Goal: Communication & Community: Answer question/provide support

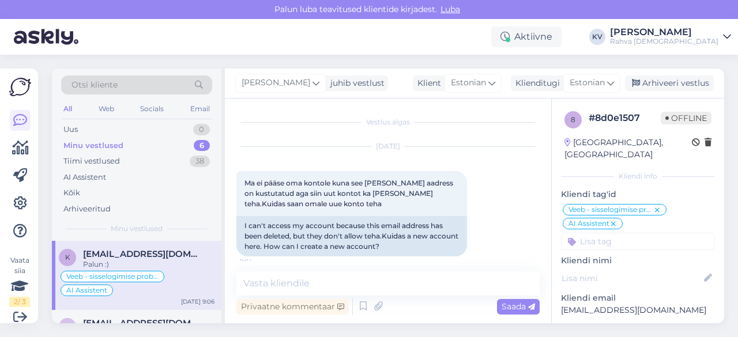
scroll to position [317, 0]
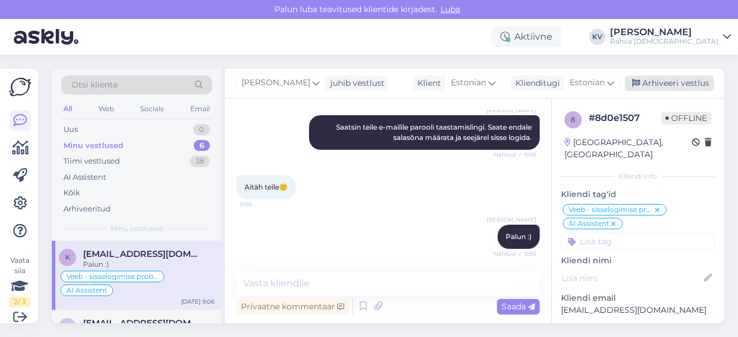
click at [680, 78] on div "Arhiveeri vestlus" at bounding box center [669, 84] width 89 height 16
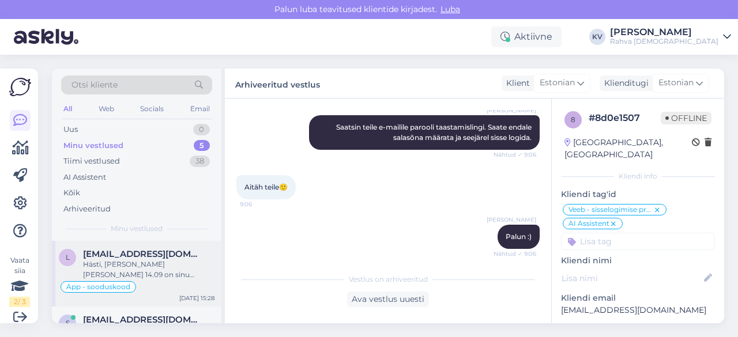
click at [163, 276] on div "Hästi, [PERSON_NAME] [PERSON_NAME] 14.09 on sinu kontolt makse maha läinud, sii…" at bounding box center [148, 270] width 131 height 21
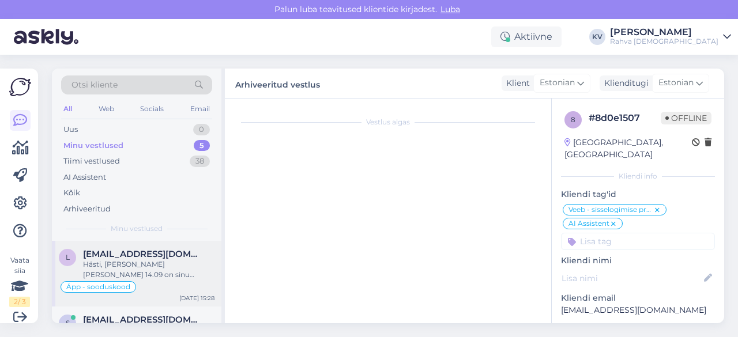
scroll to position [559, 0]
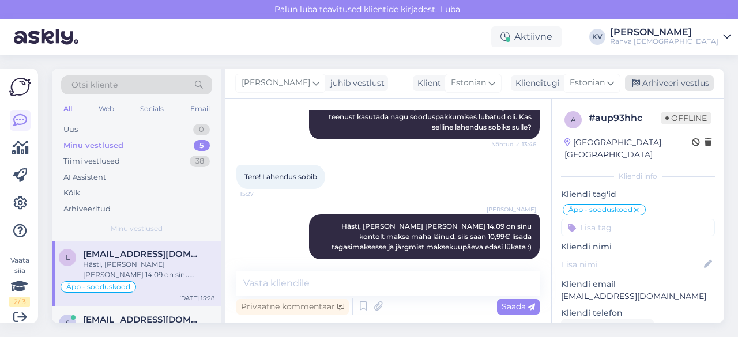
click at [668, 84] on div "Arhiveeri vestlus" at bounding box center [669, 84] width 89 height 16
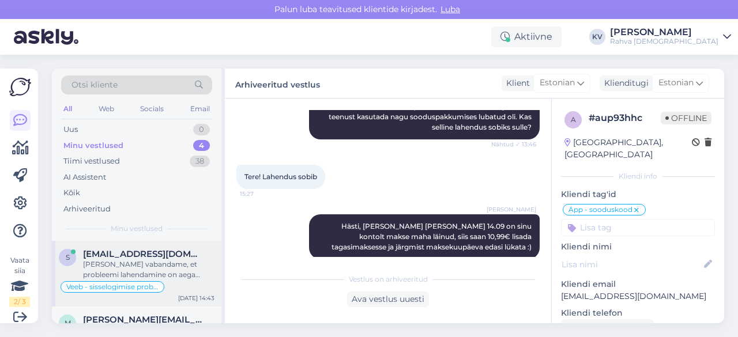
click at [141, 269] on div "[PERSON_NAME] vabandame, et probleemi lahendamine on aega võtnud." at bounding box center [148, 270] width 131 height 21
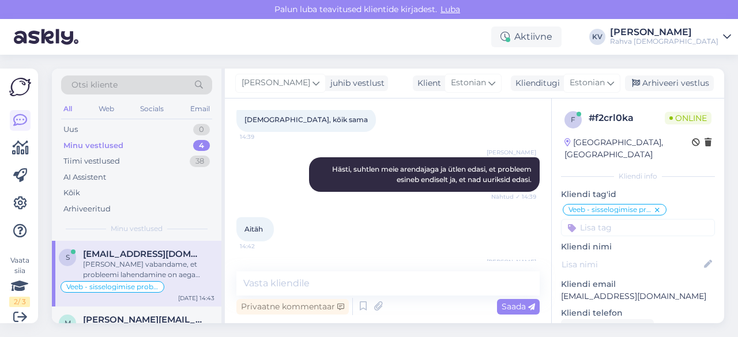
scroll to position [58, 0]
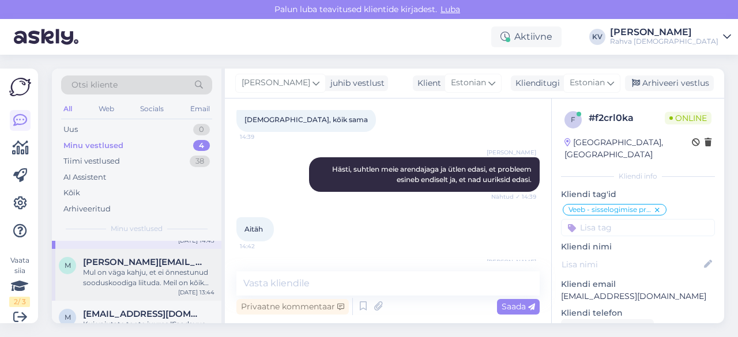
click at [142, 276] on div "Mul on väga kahju, et ei õnnestunud sooduskoodiga liituda. Meil on kõik kliendi…" at bounding box center [148, 278] width 131 height 21
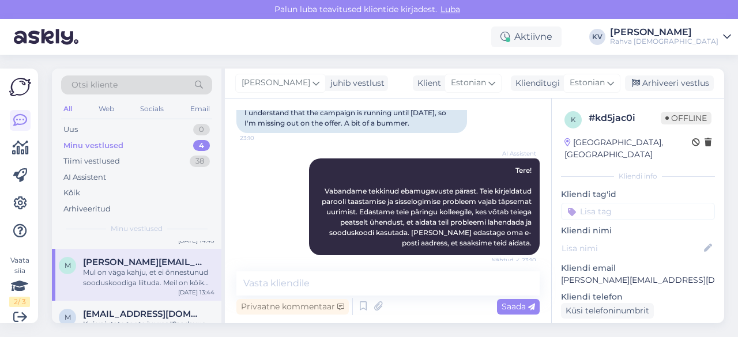
scroll to position [322, 0]
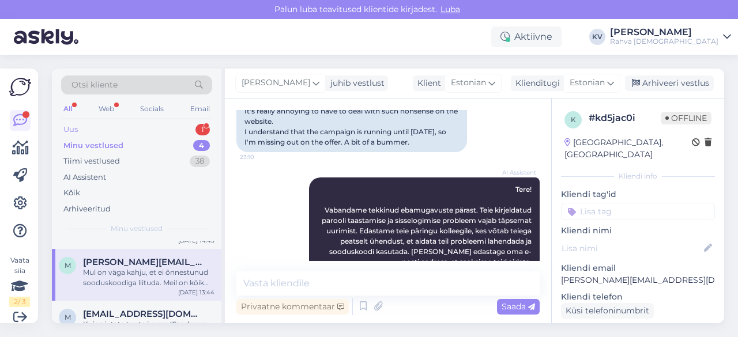
click at [92, 136] on div "Uus 1" at bounding box center [136, 130] width 151 height 16
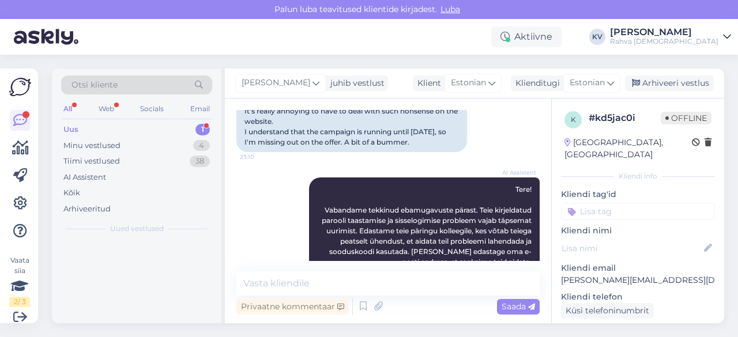
scroll to position [0, 0]
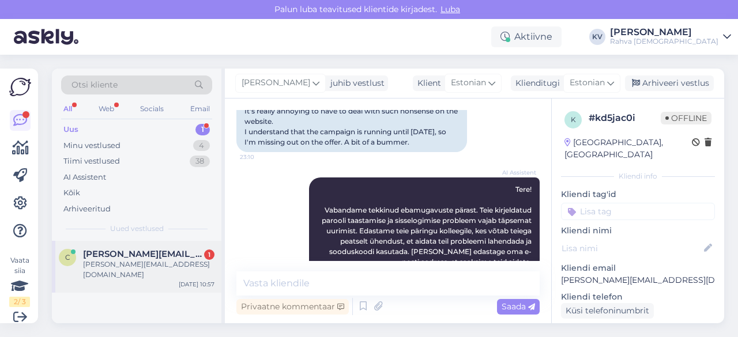
click at [115, 253] on span "[PERSON_NAME][EMAIL_ADDRESS][DOMAIN_NAME]" at bounding box center [143, 254] width 120 height 10
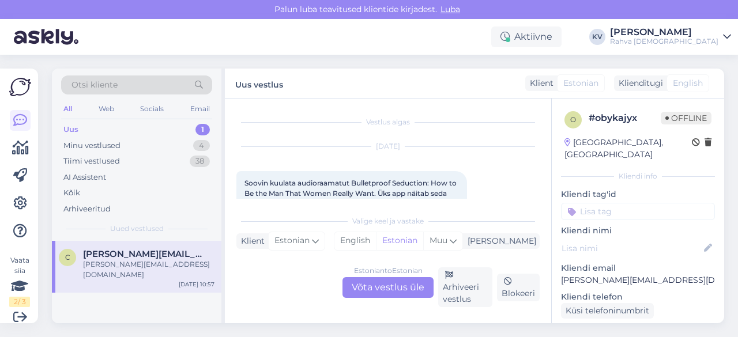
scroll to position [58, 0]
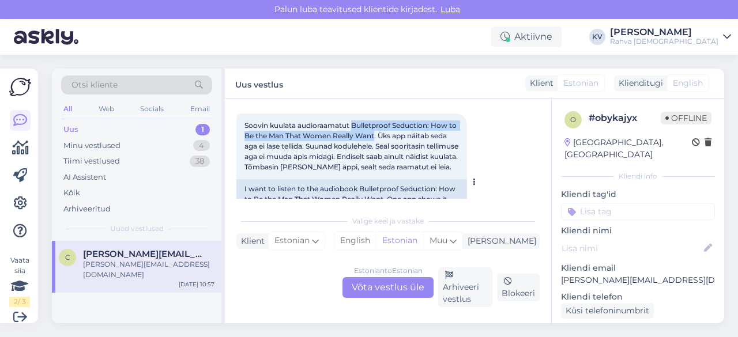
drag, startPoint x: 354, startPoint y: 126, endPoint x: 377, endPoint y: 136, distance: 25.4
click at [377, 136] on span "Soovin kuulata audioraamatut Bulletproof Seduction: How to Be the Man That Wome…" at bounding box center [353, 146] width 216 height 50
copy span "Bulletproof Seduction: How to Be the Man That Women Really Want"
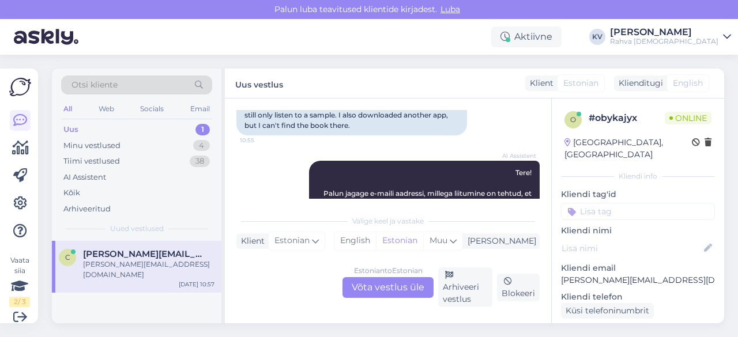
scroll to position [282, 0]
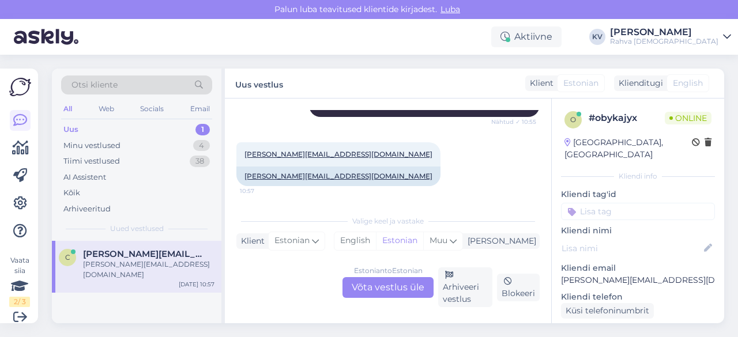
click at [380, 281] on div "Estonian to Estonian Võta vestlus üle" at bounding box center [388, 287] width 91 height 21
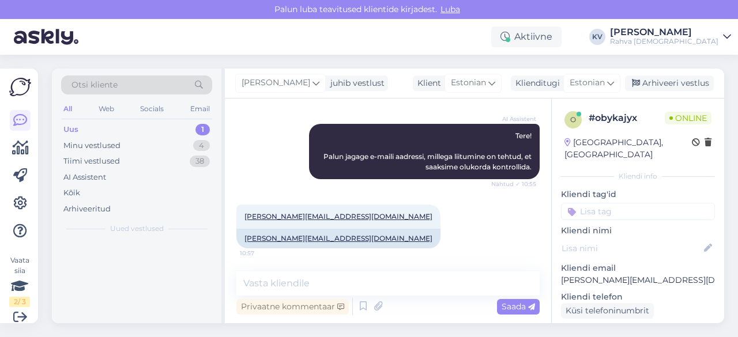
scroll to position [220, 0]
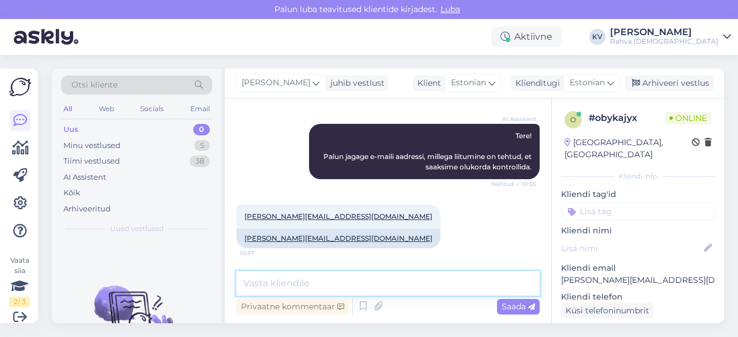
click at [319, 280] on textarea at bounding box center [387, 284] width 303 height 24
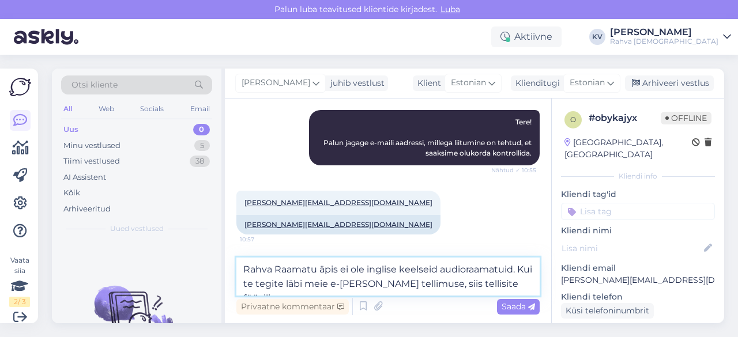
scroll to position [248, 0]
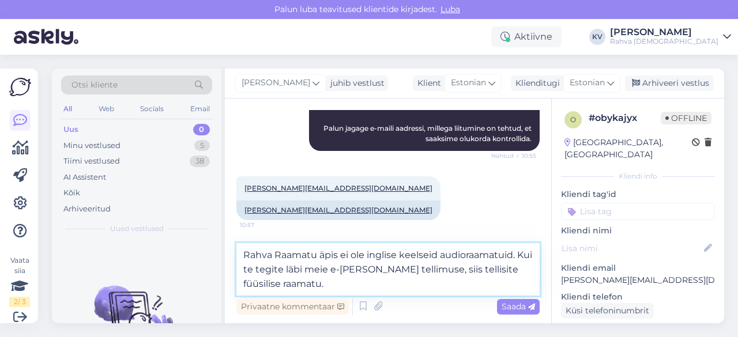
type textarea "Rahva Raamatu äpis ei ole inglise keelseid audioraamatuid. Kui te tegite läbi m…"
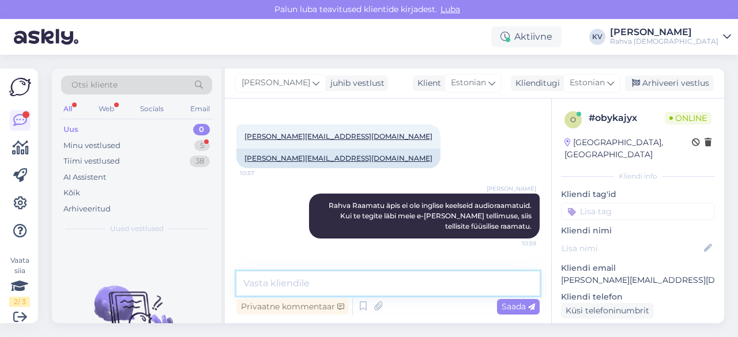
scroll to position [362, 0]
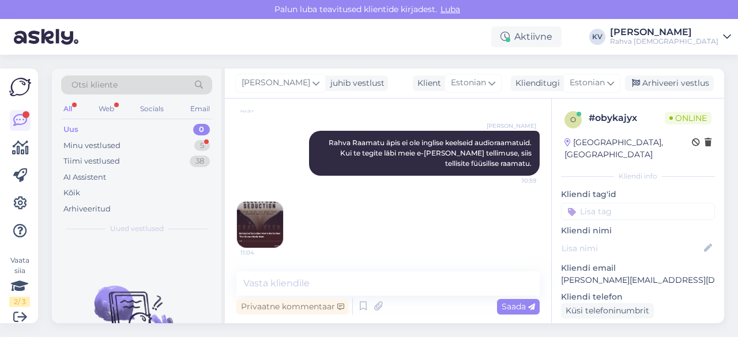
click at [270, 215] on img at bounding box center [260, 225] width 46 height 46
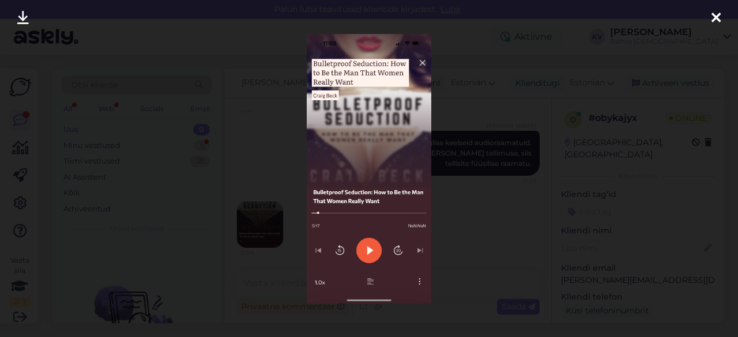
click at [468, 209] on div at bounding box center [369, 168] width 738 height 337
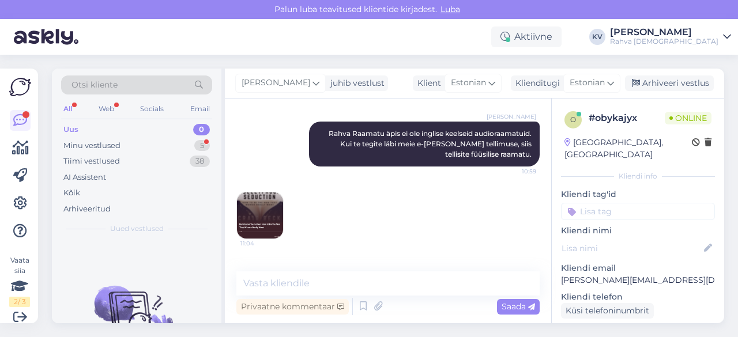
scroll to position [435, 0]
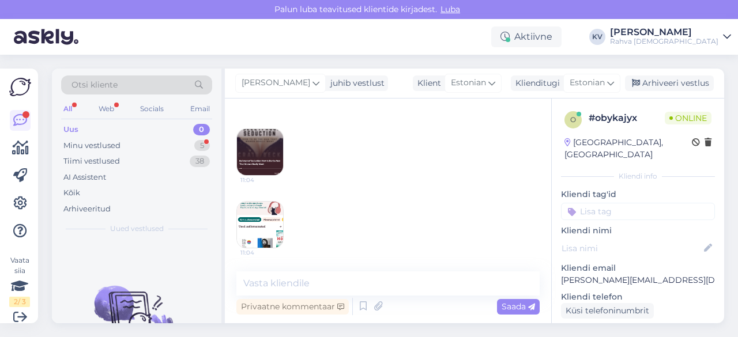
click at [243, 229] on img at bounding box center [260, 225] width 46 height 46
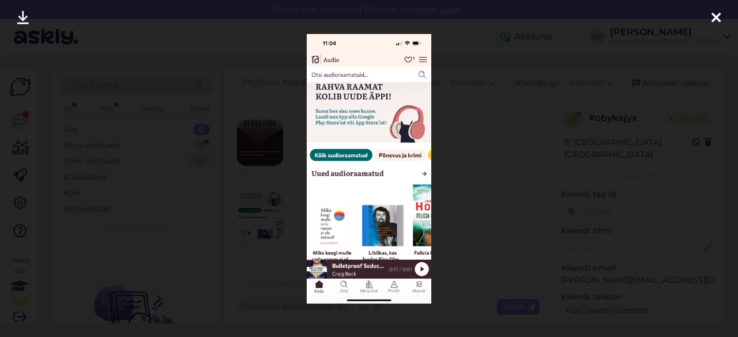
scroll to position [484, 0]
click at [463, 193] on div at bounding box center [369, 168] width 738 height 337
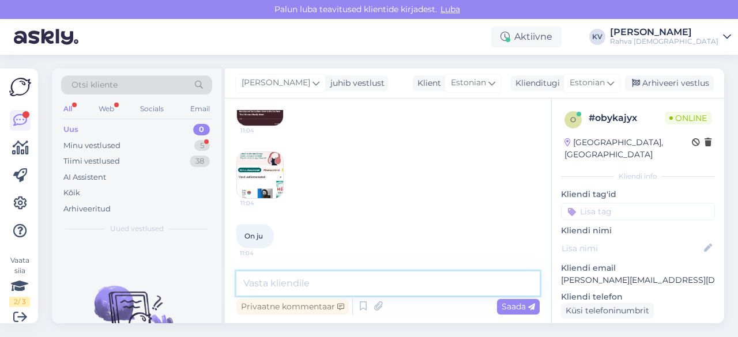
click at [332, 277] on textarea at bounding box center [387, 284] width 303 height 24
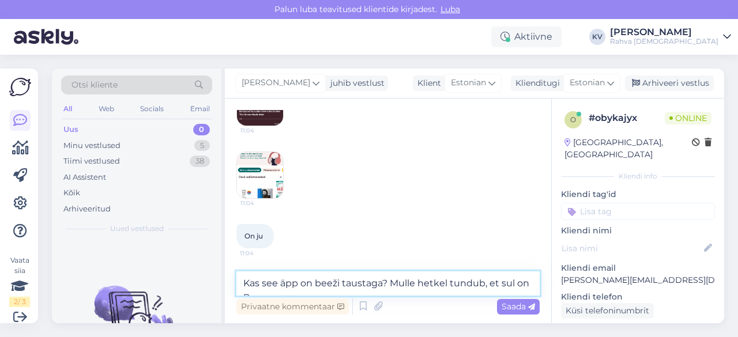
scroll to position [497, 0]
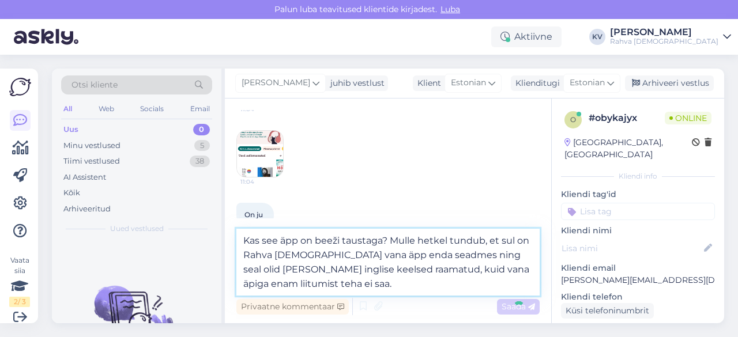
type textarea "Kas see äpp on beeži taustaga? Mulle hetkel tundub, et sul on Rahva [DEMOGRAPHI…"
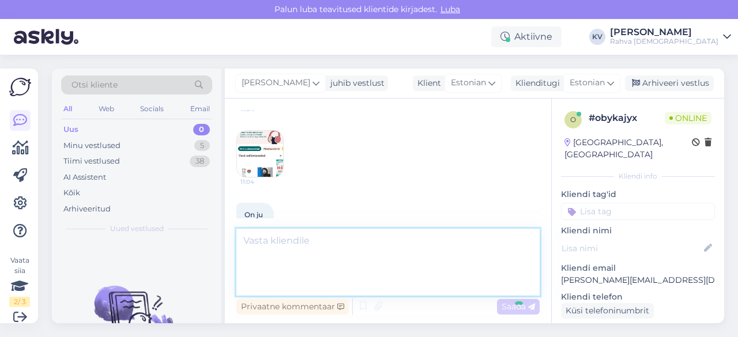
scroll to position [565, 0]
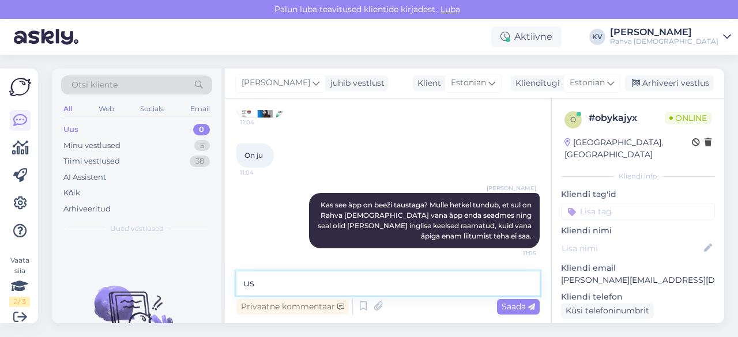
type textarea "u"
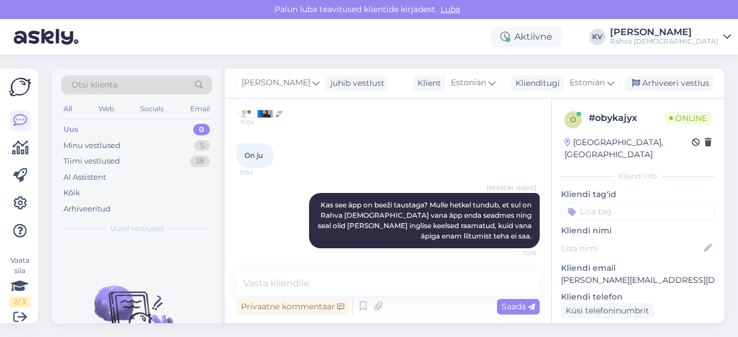
click at [591, 275] on p "[PERSON_NAME][EMAIL_ADDRESS][DOMAIN_NAME]" at bounding box center [638, 281] width 154 height 12
copy p "[PERSON_NAME][EMAIL_ADDRESS][DOMAIN_NAME]"
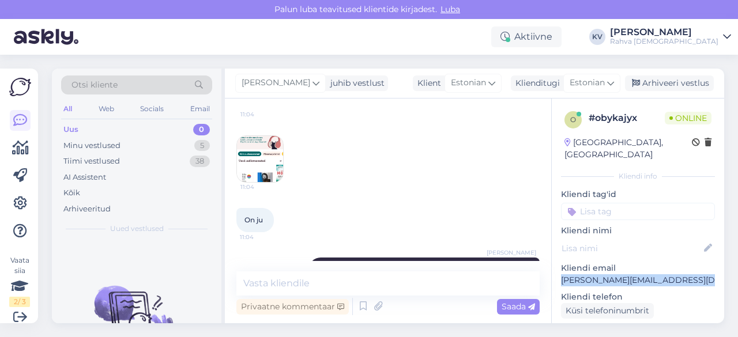
scroll to position [450, 0]
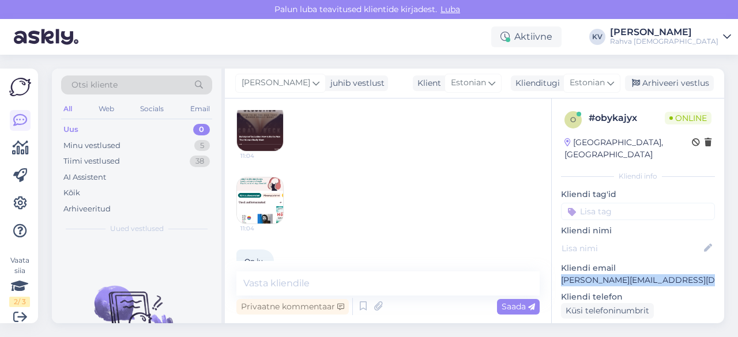
click at [272, 131] on img at bounding box center [260, 128] width 46 height 46
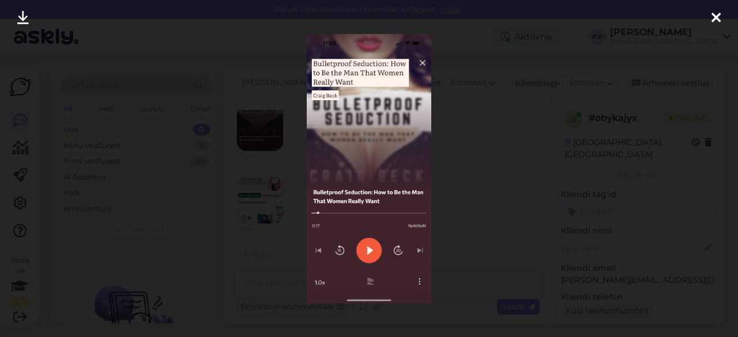
click at [470, 154] on div at bounding box center [369, 168] width 738 height 337
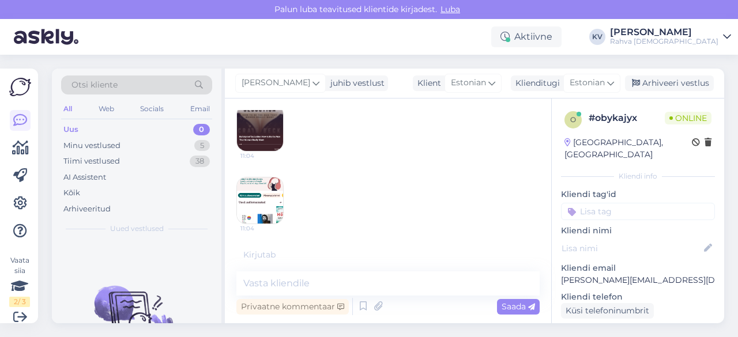
click at [260, 203] on img at bounding box center [260, 201] width 46 height 46
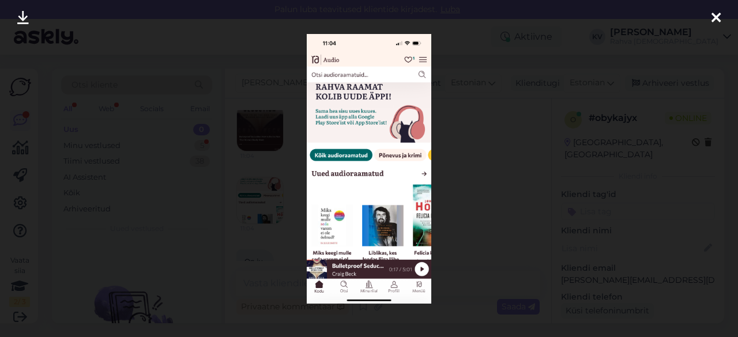
scroll to position [615, 0]
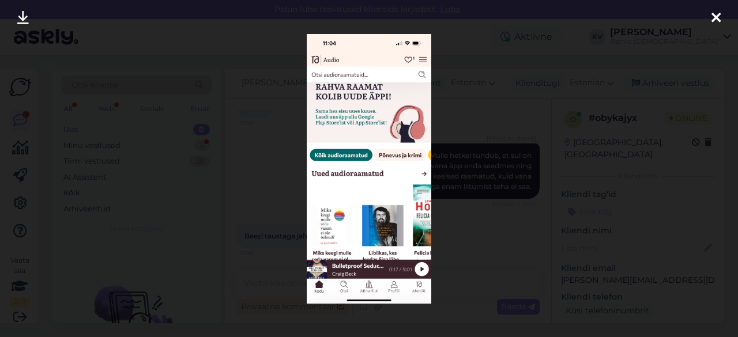
click at [459, 224] on div at bounding box center [369, 168] width 738 height 337
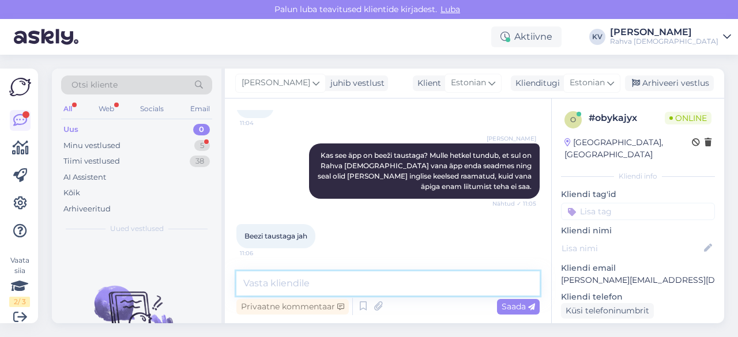
click at [295, 278] on textarea at bounding box center [387, 284] width 303 height 24
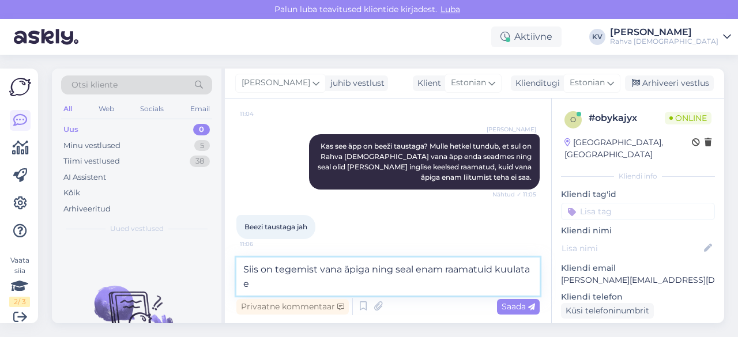
scroll to position [627, 0]
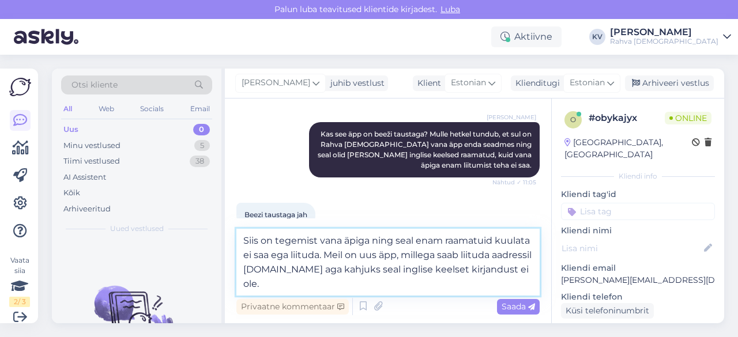
type textarea "Siis on tegemist vana äpiga ning seal enam raamatuid kuulata ei saa ega liituda…"
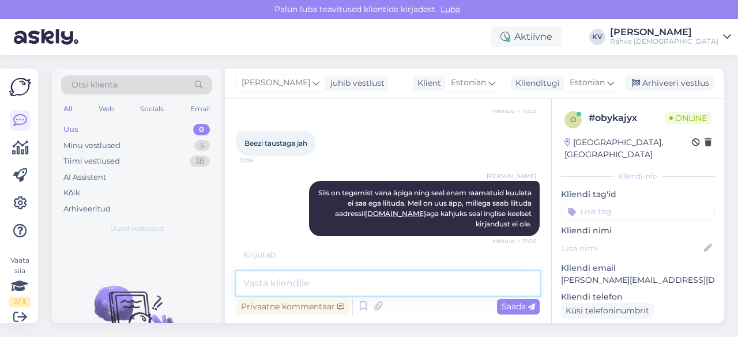
scroll to position [745, 0]
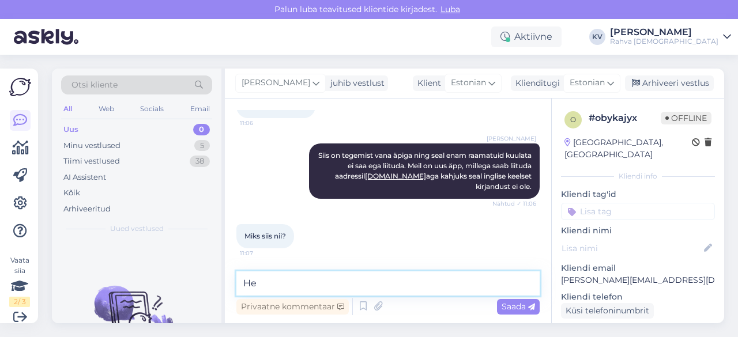
type textarea "H"
type textarea "O"
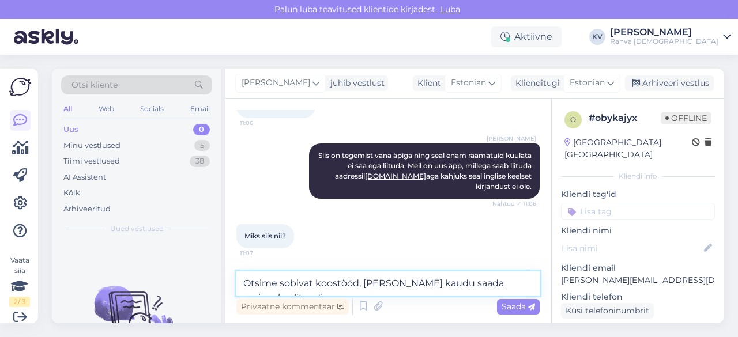
scroll to position [757, 0]
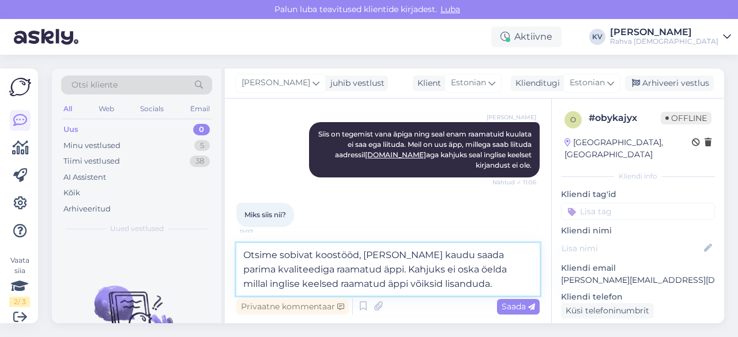
type textarea "Otsime sobivat koostööd, [PERSON_NAME] kaudu saada parima kvaliteediga raamatud…"
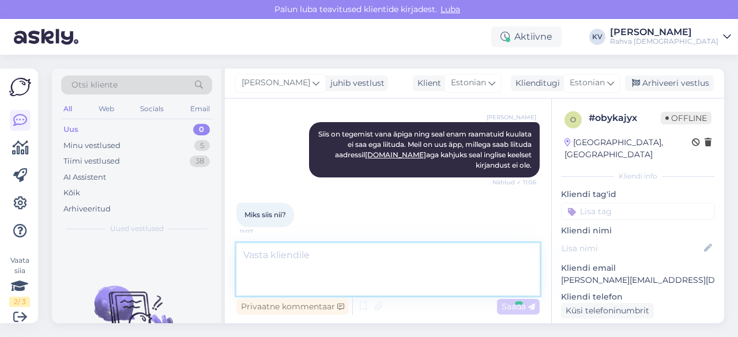
scroll to position [816, 0]
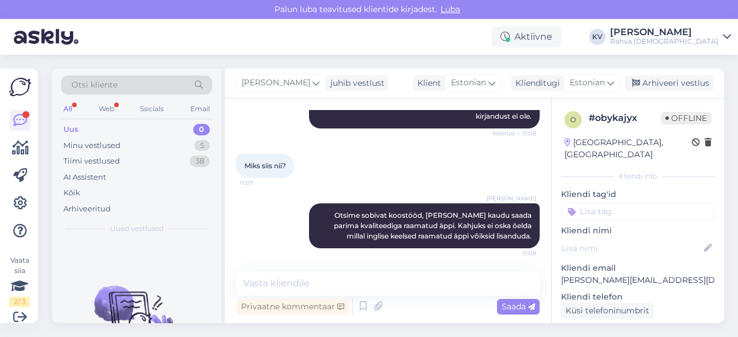
click at [634, 203] on input at bounding box center [638, 211] width 154 height 17
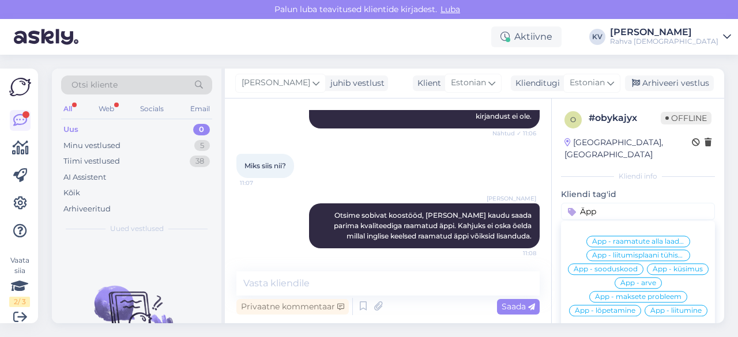
type input "Äpp"
click at [653, 269] on span "Äpp - küsimus" at bounding box center [678, 269] width 50 height 7
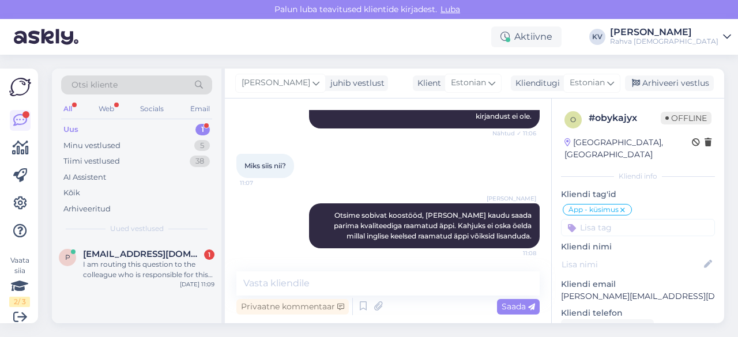
click at [123, 129] on div "Uus 1" at bounding box center [136, 130] width 151 height 16
click at [150, 267] on div "I am routing this question to the colleague who is responsible for this topic. …" at bounding box center [148, 270] width 131 height 21
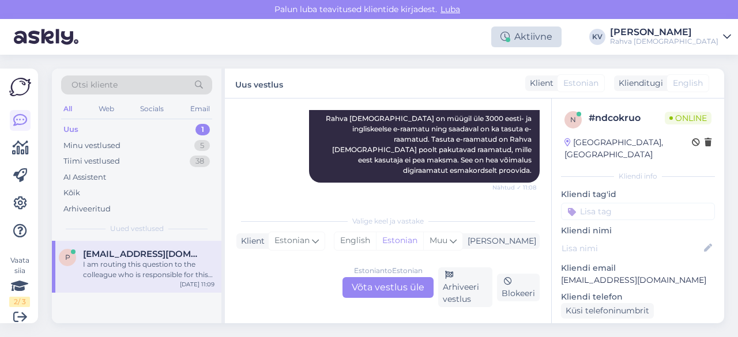
scroll to position [115, 0]
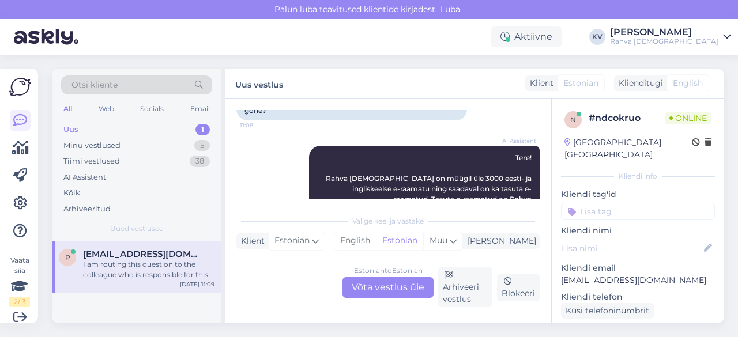
click at [369, 283] on div "Estonian to Estonian Võta vestlus üle" at bounding box center [388, 287] width 91 height 21
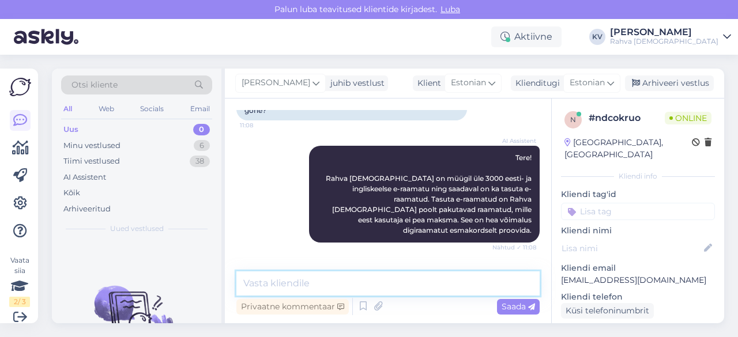
click at [303, 279] on textarea at bounding box center [387, 284] width 303 height 24
type textarea "G"
paste textarea "[URL][DOMAIN_NAME]"
type textarea "Filtreerisin sedasi, et tasuta e-raamatud on eespool. [URL][DOMAIN_NAME]"
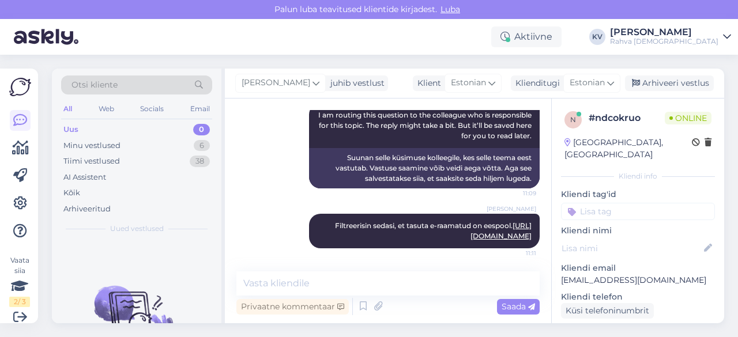
click at [613, 203] on input at bounding box center [638, 211] width 154 height 17
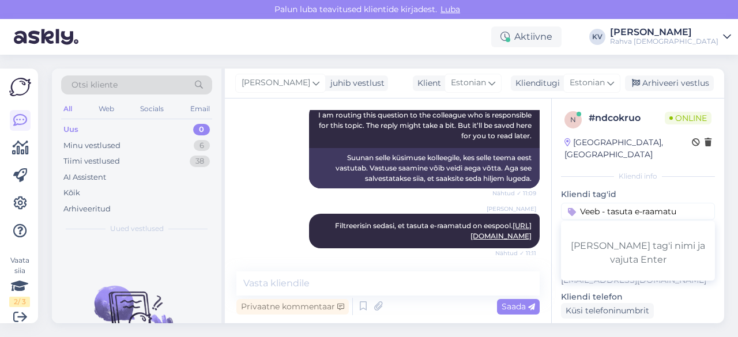
type input "Veeb - tasuta e-raamatud"
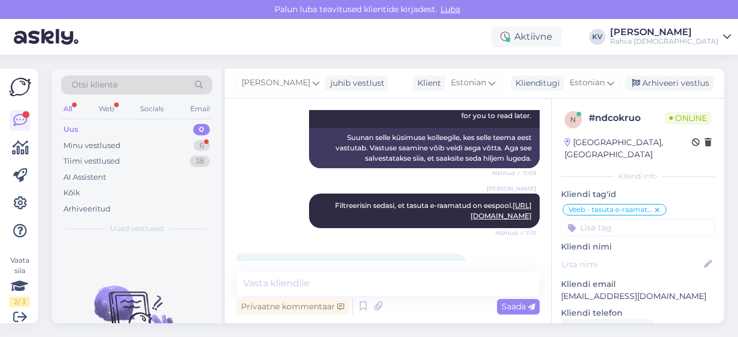
scroll to position [419, 0]
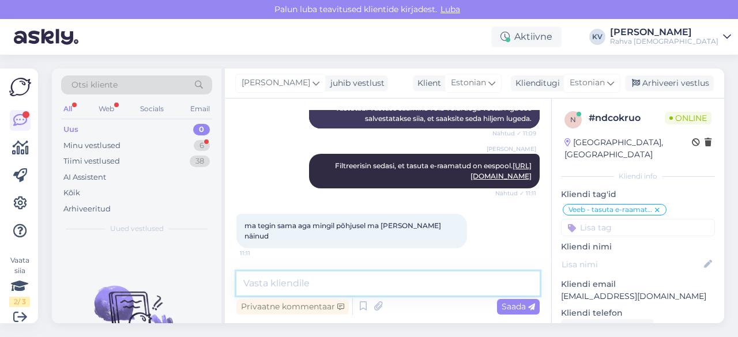
click at [307, 285] on textarea at bounding box center [387, 284] width 303 height 24
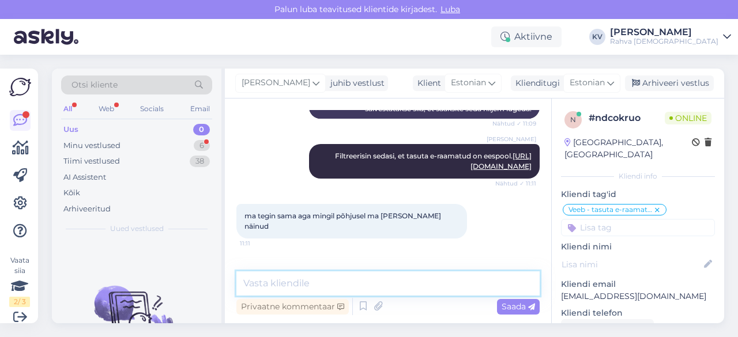
scroll to position [469, 0]
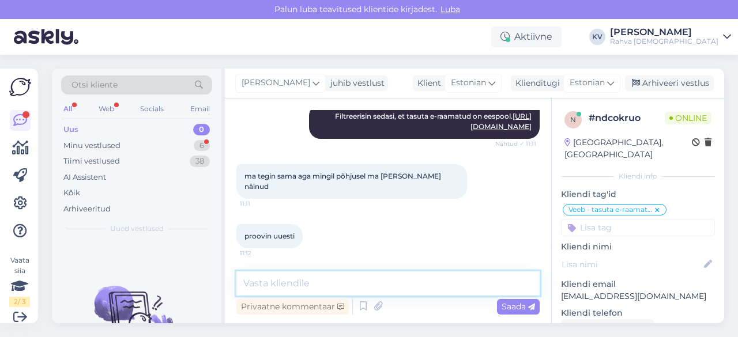
click at [302, 285] on textarea at bounding box center [387, 284] width 303 height 24
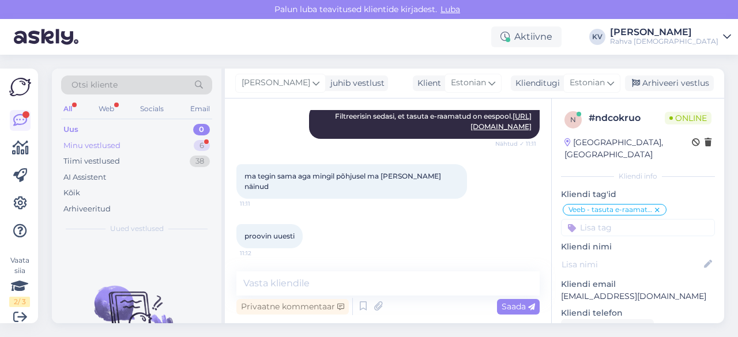
click at [160, 145] on div "Minu vestlused 6" at bounding box center [136, 146] width 151 height 16
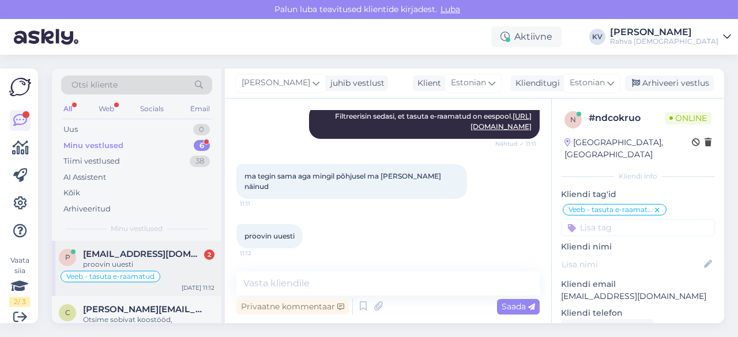
click at [130, 261] on div "proovin uuesti" at bounding box center [148, 265] width 131 height 10
click at [550, 40] on div "Aktiivne" at bounding box center [526, 37] width 70 height 21
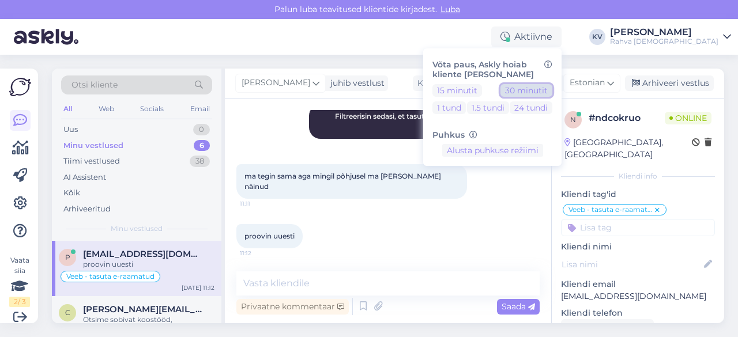
click at [553, 93] on button "30 minutit" at bounding box center [527, 90] width 52 height 13
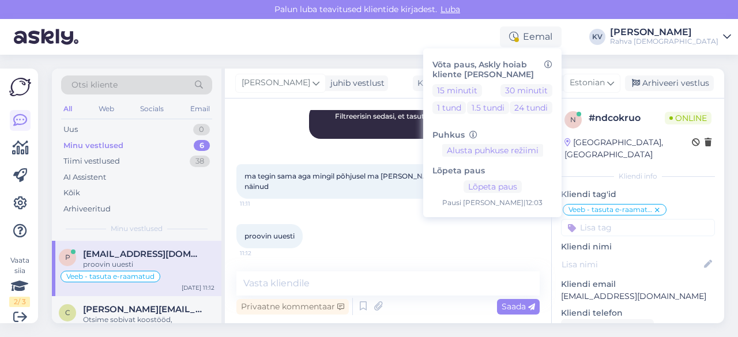
click at [413, 258] on div "proovin uuesti 11:12" at bounding box center [387, 237] width 303 height 50
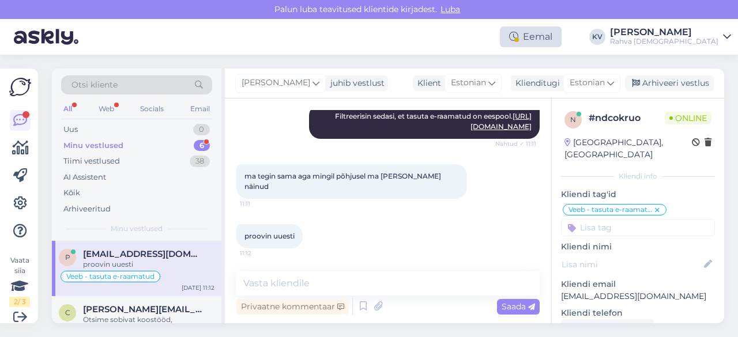
click at [561, 42] on div "Eemal" at bounding box center [531, 37] width 62 height 21
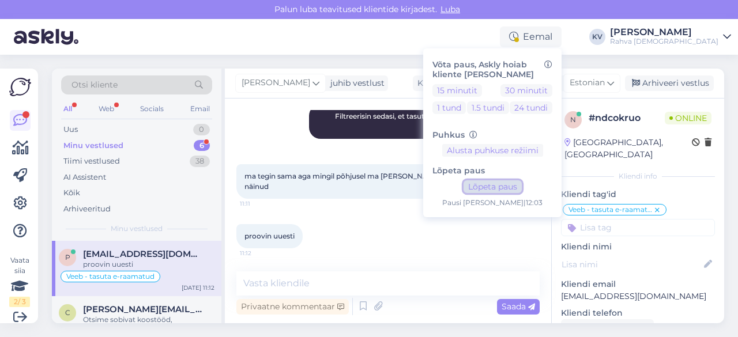
click at [522, 181] on button "Lõpeta paus" at bounding box center [493, 187] width 58 height 13
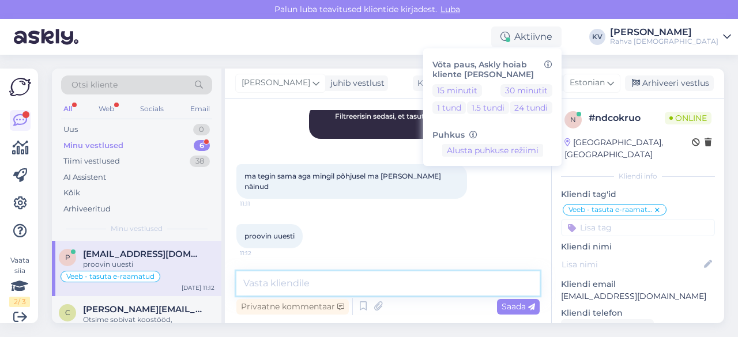
click at [288, 283] on textarea at bounding box center [387, 284] width 303 height 24
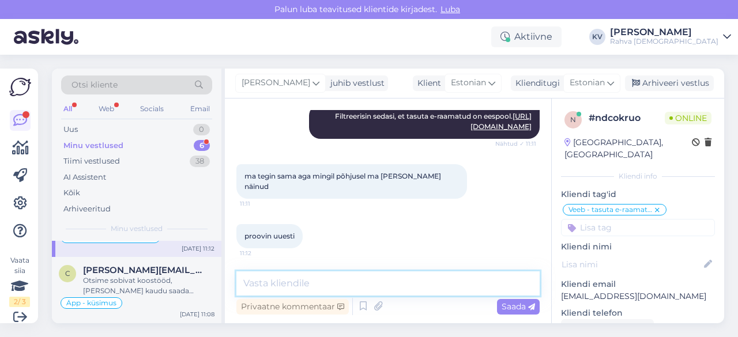
scroll to position [58, 0]
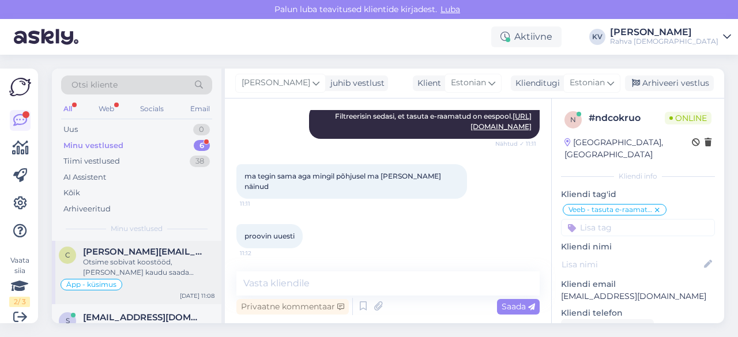
click at [126, 262] on div "Otsime sobivat koostööd, [PERSON_NAME] kaudu saada parima kvaliteediga raamatud…" at bounding box center [148, 267] width 131 height 21
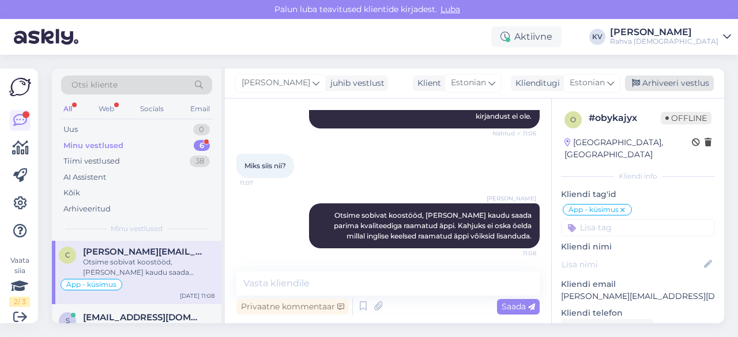
click at [655, 89] on div "Arhiveeri vestlus" at bounding box center [669, 84] width 89 height 16
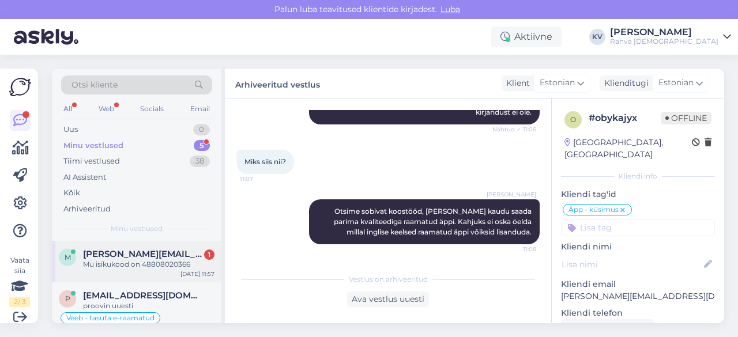
click at [155, 257] on span "[PERSON_NAME][EMAIL_ADDRESS][DOMAIN_NAME]" at bounding box center [143, 254] width 120 height 10
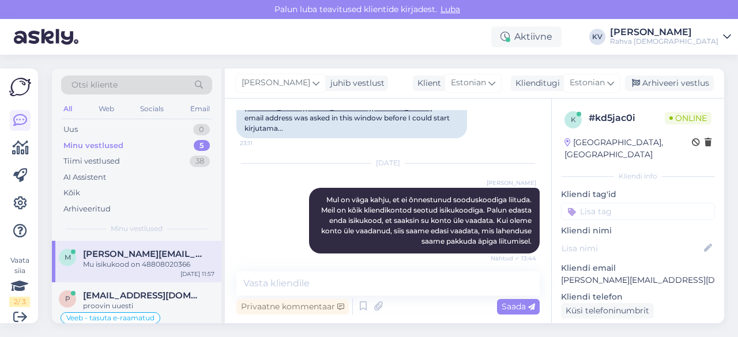
scroll to position [627, 0]
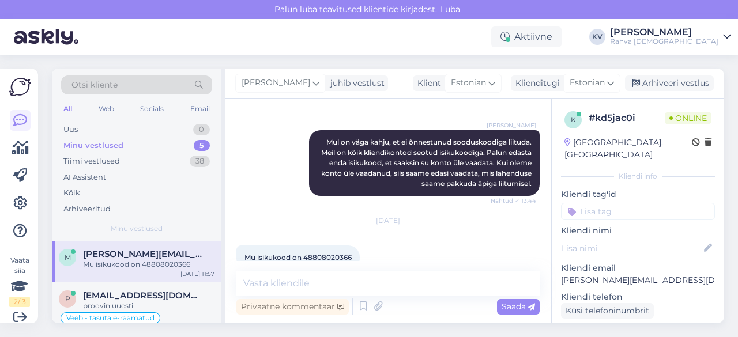
click at [322, 253] on span "Mu isikukood on 48808020366" at bounding box center [298, 257] width 107 height 9
copy div "48808020366 11:57"
click at [593, 275] on p "[PERSON_NAME][EMAIL_ADDRESS][DOMAIN_NAME]" at bounding box center [638, 281] width 154 height 12
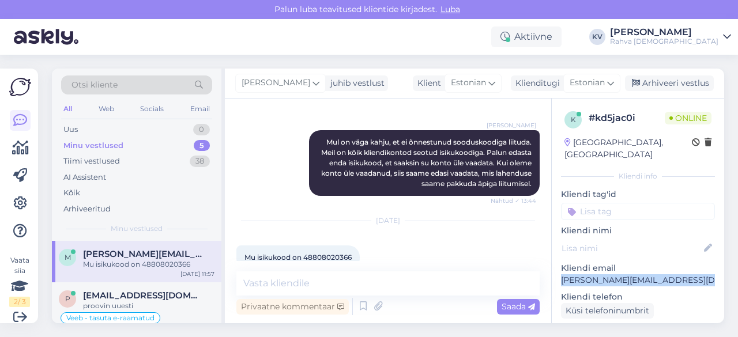
click at [593, 275] on p "[PERSON_NAME][EMAIL_ADDRESS][DOMAIN_NAME]" at bounding box center [638, 281] width 154 height 12
copy p "[PERSON_NAME][EMAIL_ADDRESS][DOMAIN_NAME]"
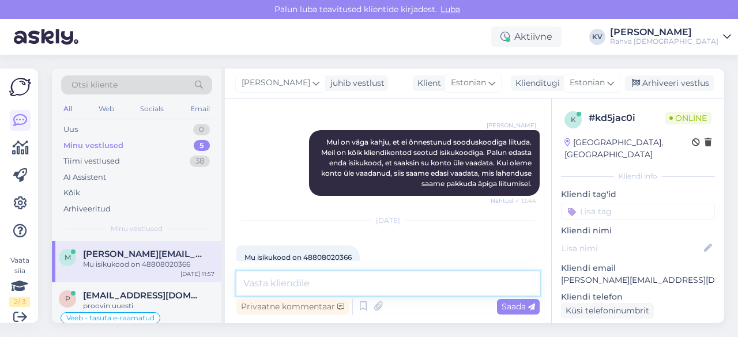
click at [347, 276] on textarea at bounding box center [387, 284] width 303 height 24
paste textarea "[PERSON_NAME][EMAIL_ADDRESS][DOMAIN_NAME]"
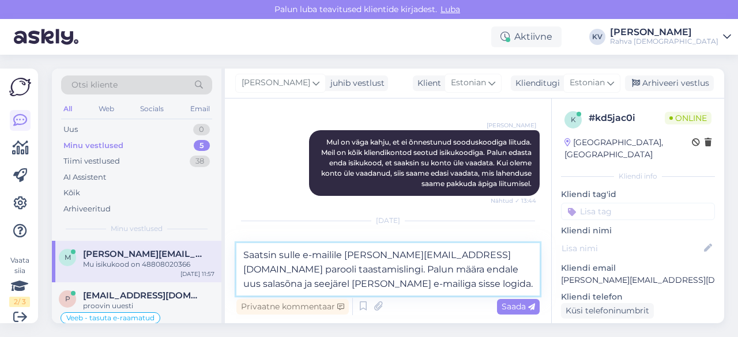
type textarea "Saatsin sulle e-mailile [PERSON_NAME][EMAIL_ADDRESS][DOMAIN_NAME] parooli taast…"
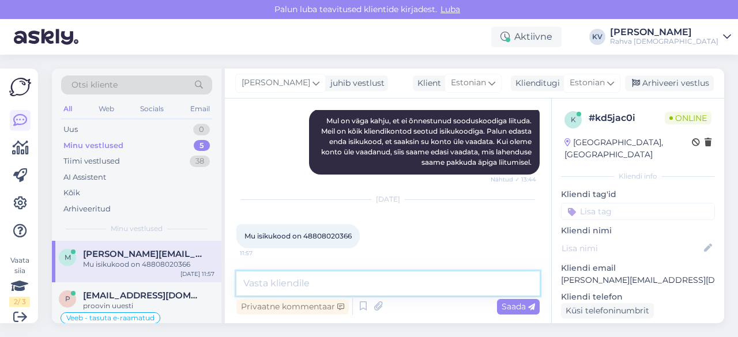
scroll to position [697, 0]
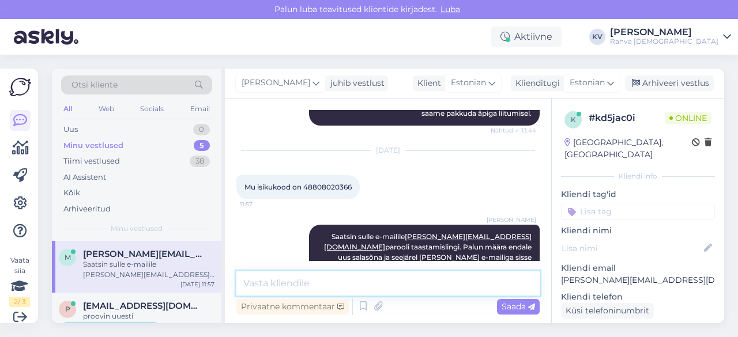
paste textarea "Saan sulle pakkuda personaalset sooduskoodi, millega saad liituda samadel tingi…"
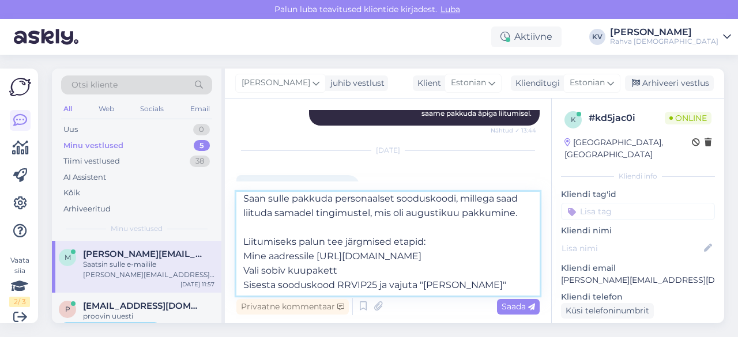
scroll to position [0, 0]
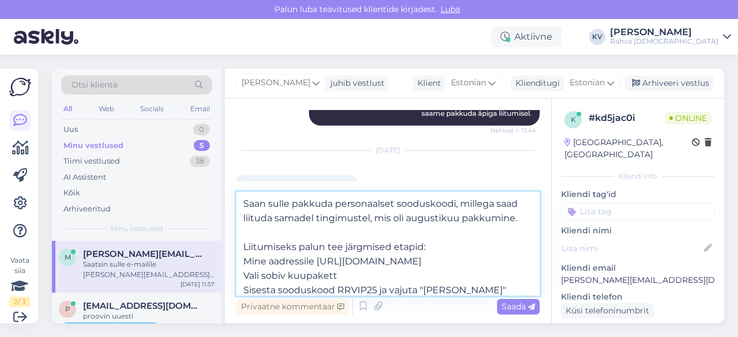
click at [242, 260] on textarea "Saan sulle pakkuda personaalset sooduskoodi, millega saad liituda samadel tingi…" at bounding box center [387, 244] width 303 height 104
click at [242, 246] on textarea "Saan sulle pakkuda personaalset sooduskoodi, millega saad liituda samadel tingi…" at bounding box center [387, 244] width 303 height 104
type textarea "Saan sulle pakkuda personaalset sooduskoodi, millega saad liituda samadel tingi…"
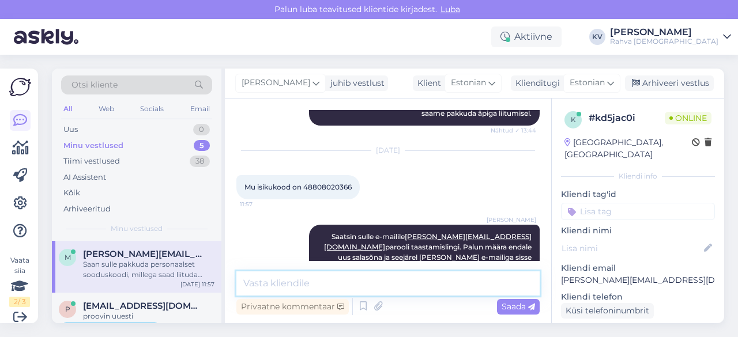
scroll to position [840, 0]
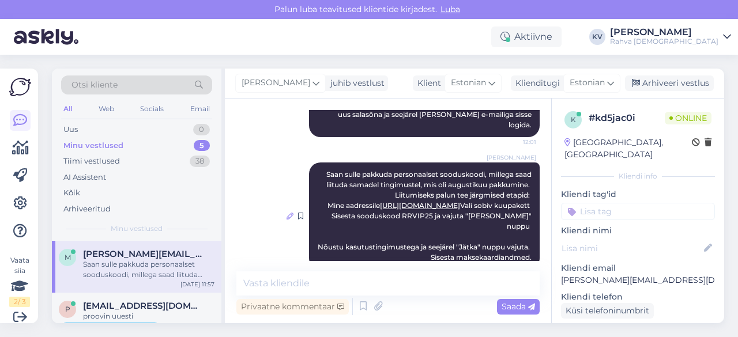
click at [287, 213] on icon at bounding box center [290, 216] width 7 height 7
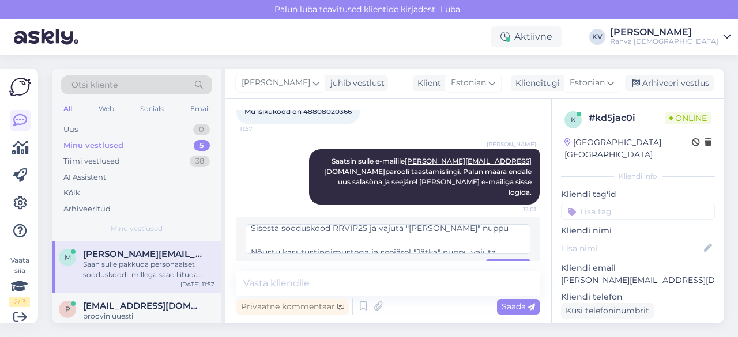
scroll to position [39, 0]
click at [250, 224] on textarea "Saan sulle pakkuda personaalset sooduskoodi, millega saad liituda samadel tingi…" at bounding box center [388, 239] width 285 height 30
click at [249, 224] on textarea "Saan sulle pakkuda personaalset sooduskoodi, millega saad liituda samadel tingi…" at bounding box center [388, 239] width 285 height 30
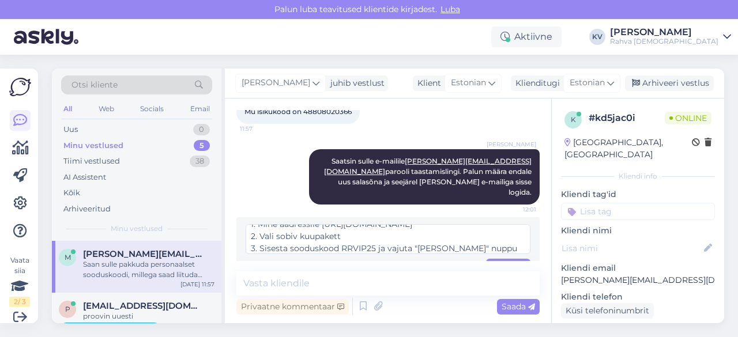
scroll to position [68, 0]
click at [250, 224] on textarea "Saan sulle pakkuda personaalset sooduskoodi, millega saad liituda samadel tingi…" at bounding box center [388, 239] width 285 height 30
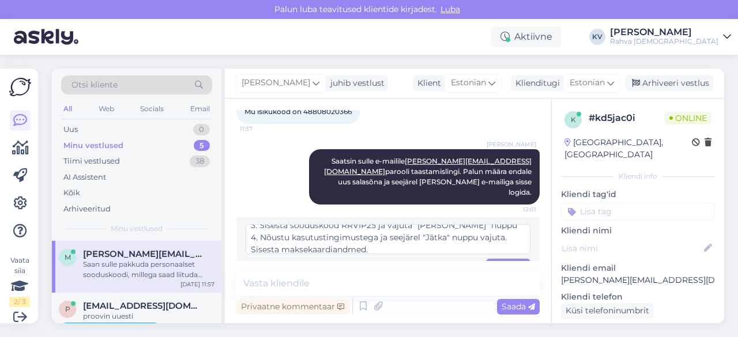
click at [253, 224] on textarea "Saan sulle pakkuda personaalset sooduskoodi, millega saad liituda samadel tingi…" at bounding box center [388, 239] width 285 height 30
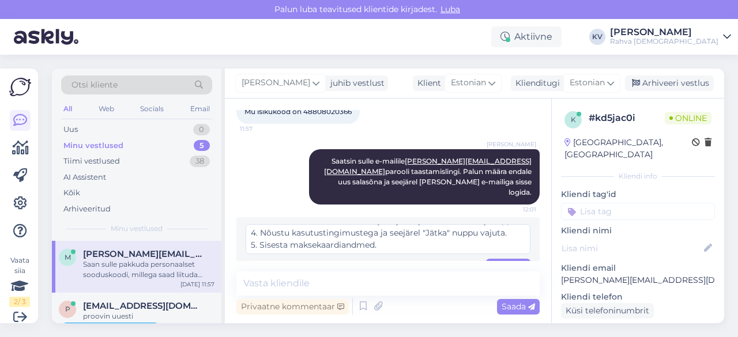
scroll to position [84, 0]
type textarea "Saan sulle pakkuda personaalset sooduskoodi, millega saad liituda samadel tingi…"
click at [521, 244] on div "Saan sulle pakkuda personaalset sooduskoodi, millega saad liituda samadel tingi…" at bounding box center [387, 255] width 303 height 76
click at [516, 259] on div "Muuda" at bounding box center [508, 273] width 44 height 28
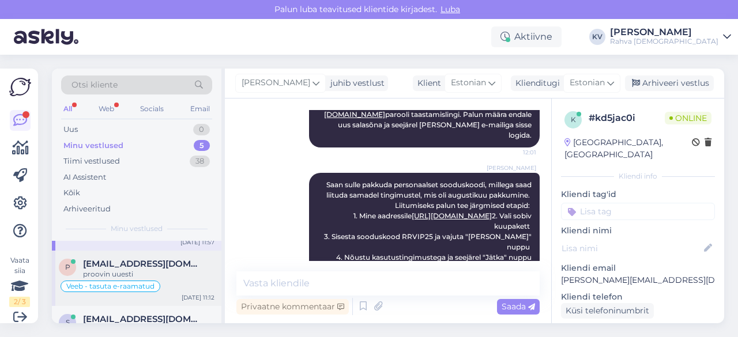
scroll to position [58, 0]
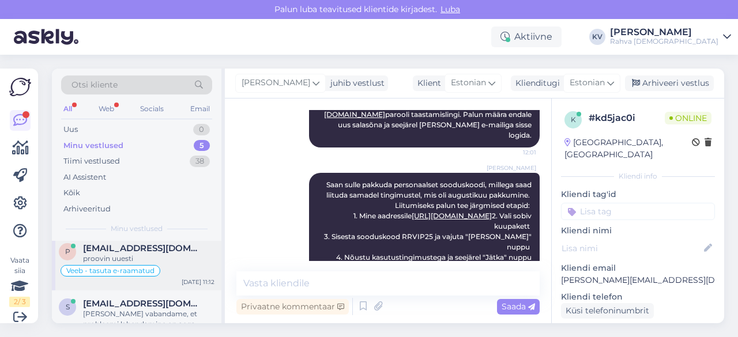
click at [153, 256] on div "proovin uuesti" at bounding box center [148, 259] width 131 height 10
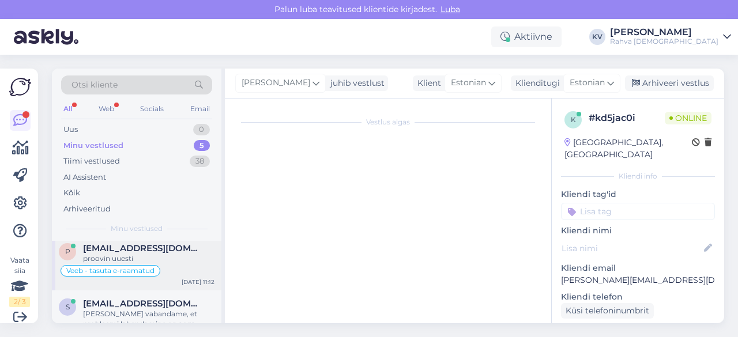
scroll to position [469, 0]
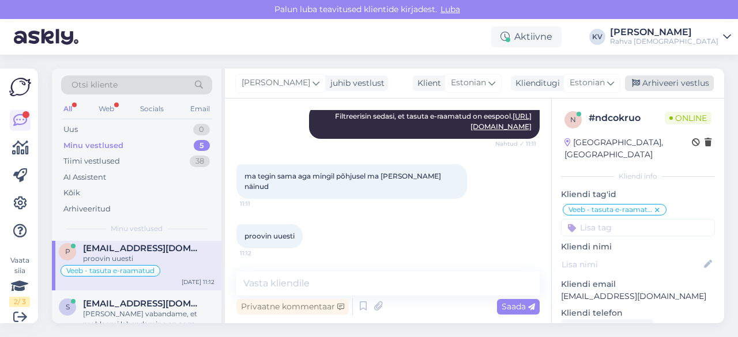
click at [673, 85] on div "Arhiveeri vestlus" at bounding box center [669, 84] width 89 height 16
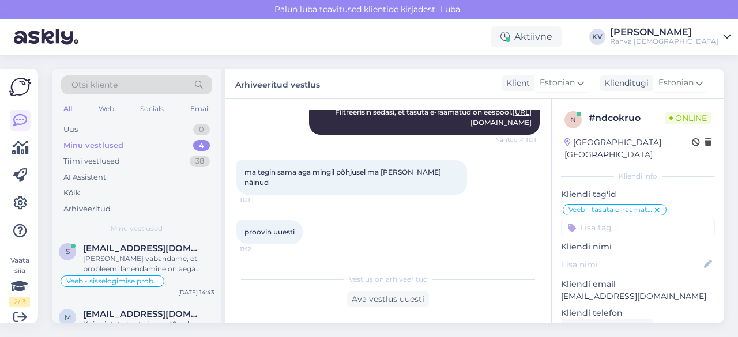
scroll to position [0, 0]
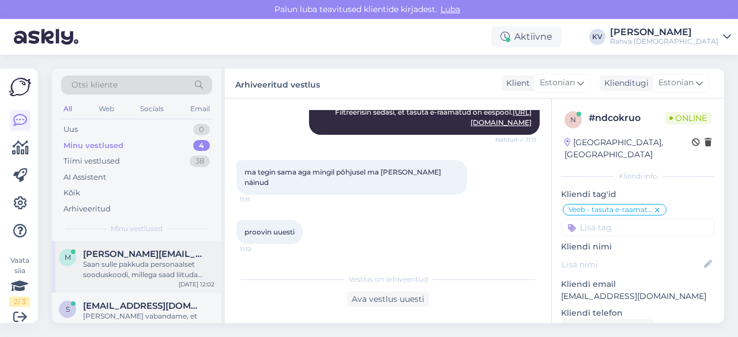
click at [126, 280] on div "m [PERSON_NAME][EMAIL_ADDRESS][DOMAIN_NAME] Saan sulle pakkuda personaalset soo…" at bounding box center [137, 267] width 170 height 52
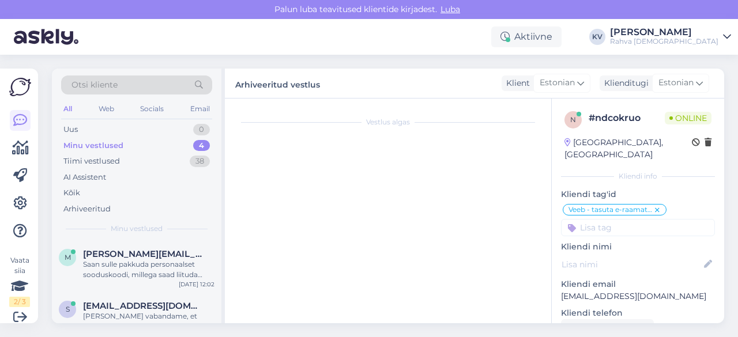
scroll to position [830, 0]
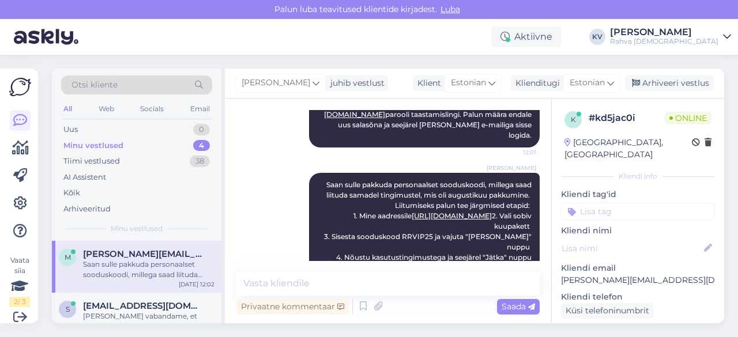
click at [600, 203] on input at bounding box center [638, 211] width 154 height 17
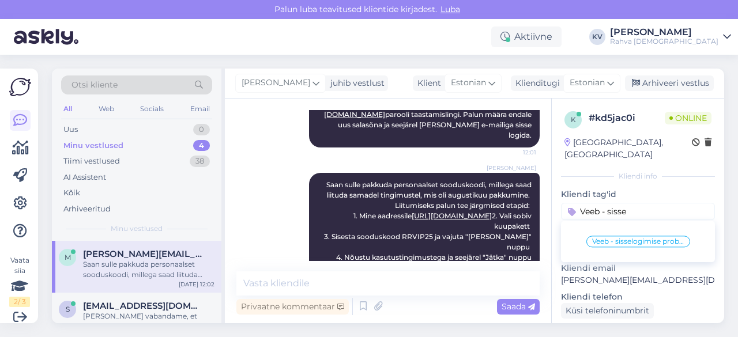
type input "Veeb - sisse"
click at [609, 238] on span "Veeb - sisselogimise probleem" at bounding box center [638, 241] width 92 height 7
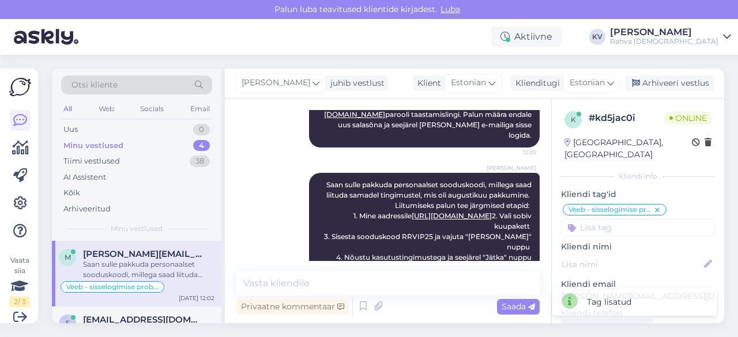
click at [613, 219] on input at bounding box center [638, 227] width 154 height 17
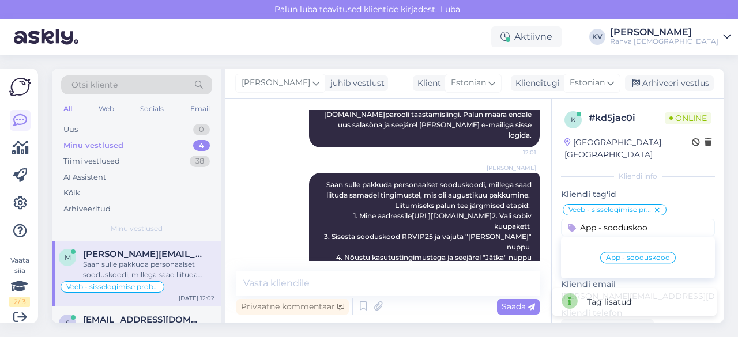
type input "Äpp - sooduskood"
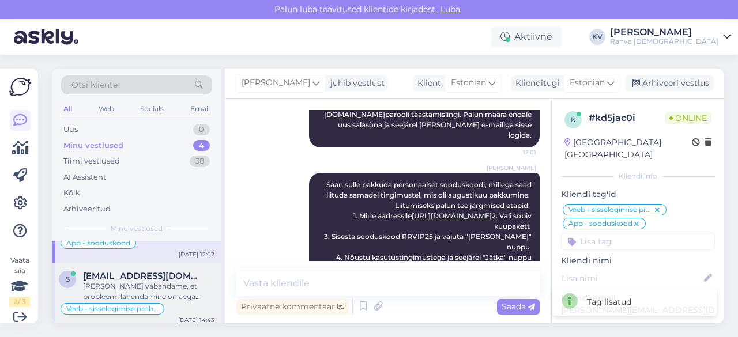
scroll to position [115, 0]
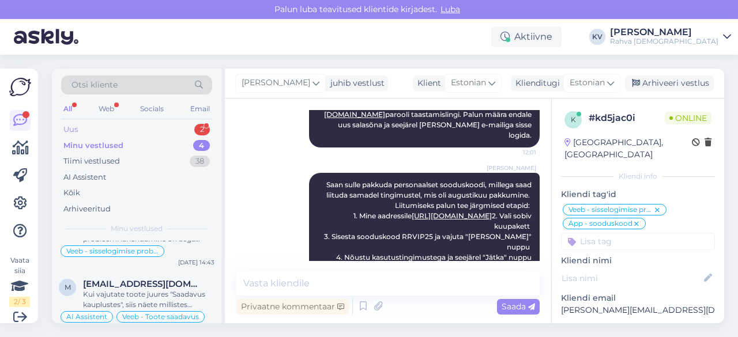
click at [93, 131] on div "Uus 2" at bounding box center [136, 130] width 151 height 16
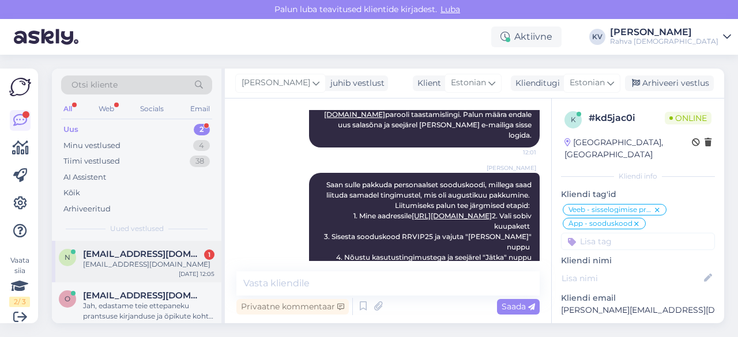
scroll to position [10, 0]
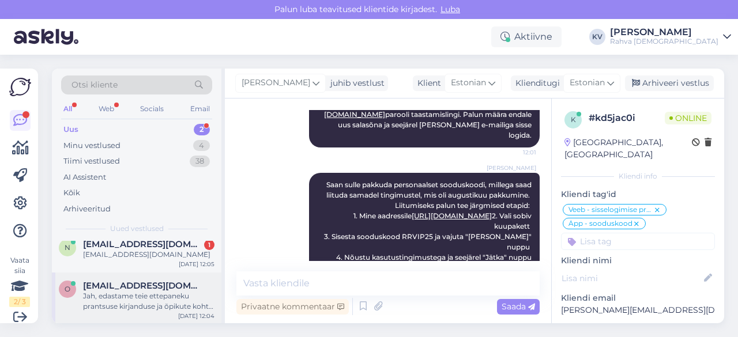
click at [128, 288] on span "[EMAIL_ADDRESS][DOMAIN_NAME]" at bounding box center [143, 286] width 120 height 10
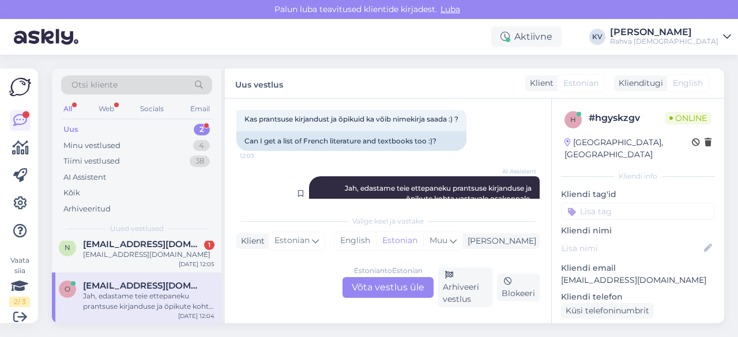
scroll to position [352, 0]
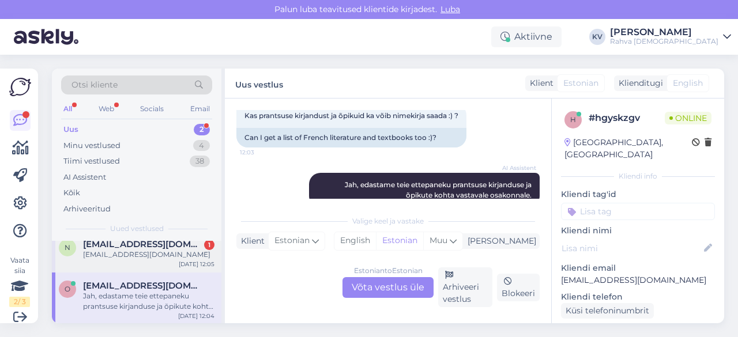
click at [129, 247] on span "[EMAIL_ADDRESS][DOMAIN_NAME]" at bounding box center [143, 244] width 120 height 10
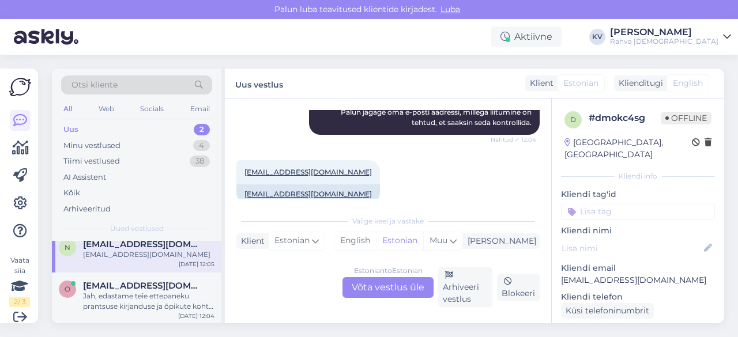
scroll to position [499, 0]
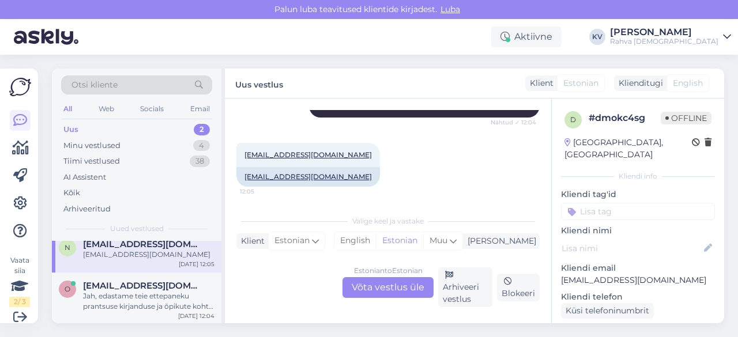
click at [603, 275] on p "[EMAIL_ADDRESS][DOMAIN_NAME]" at bounding box center [638, 281] width 154 height 12
copy p "[EMAIL_ADDRESS][DOMAIN_NAME]"
click at [381, 283] on div "Estonian to Estonian Võta vestlus üle" at bounding box center [388, 287] width 91 height 21
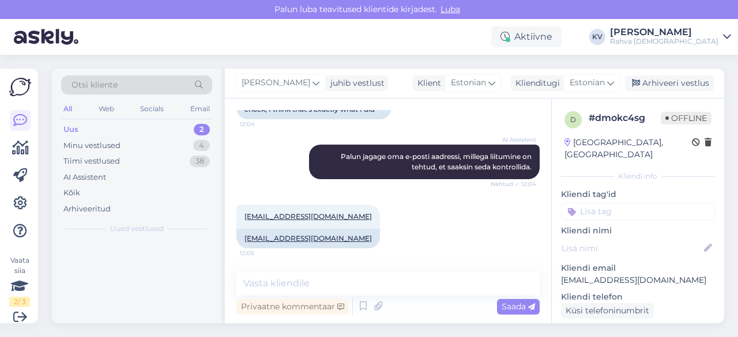
scroll to position [0, 0]
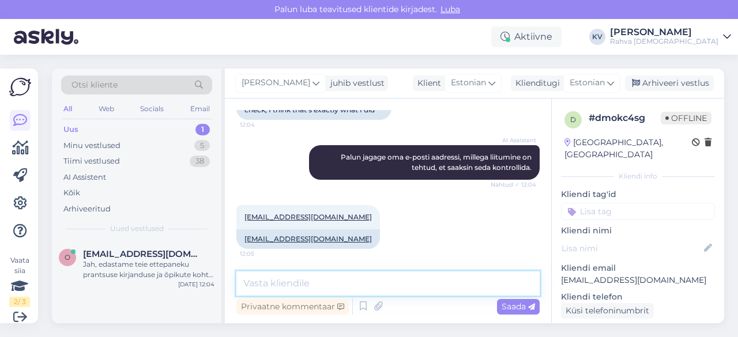
click at [324, 280] on textarea at bounding box center [387, 284] width 303 height 24
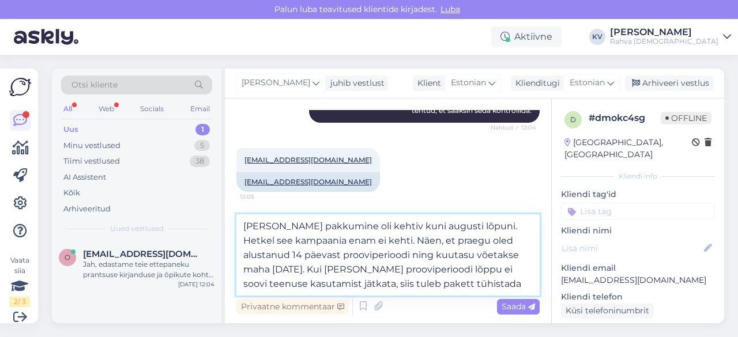
scroll to position [499, 0]
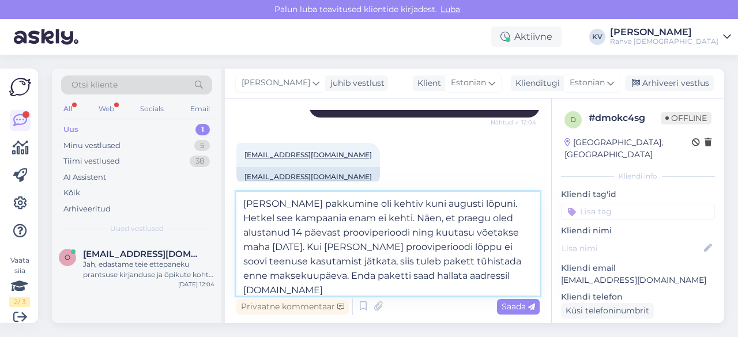
type textarea "[PERSON_NAME] pakkumine oli kehtiv kuni augusti lõpuni. Hetkel see kampaania en…"
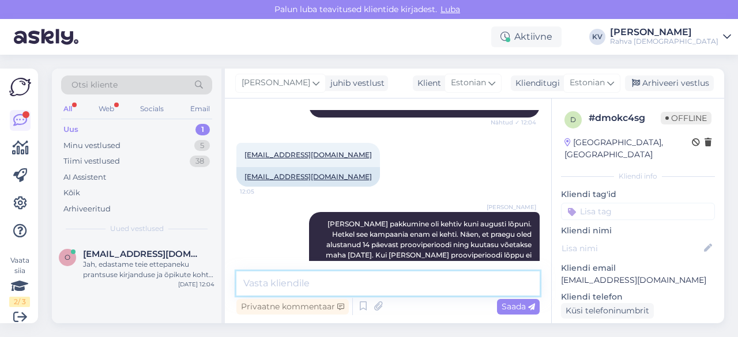
scroll to position [548, 0]
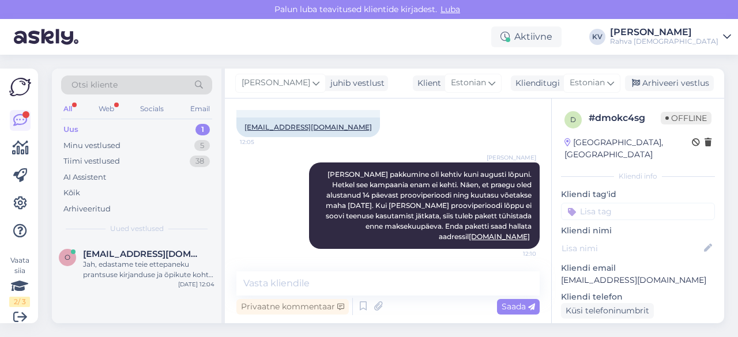
click at [651, 203] on input at bounding box center [638, 211] width 154 height 17
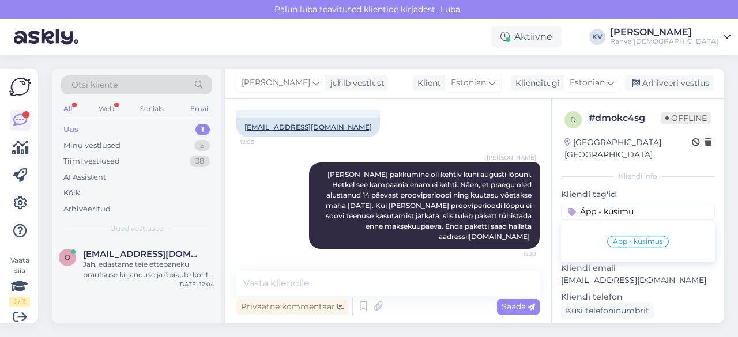
type input "Äpp - küsimus"
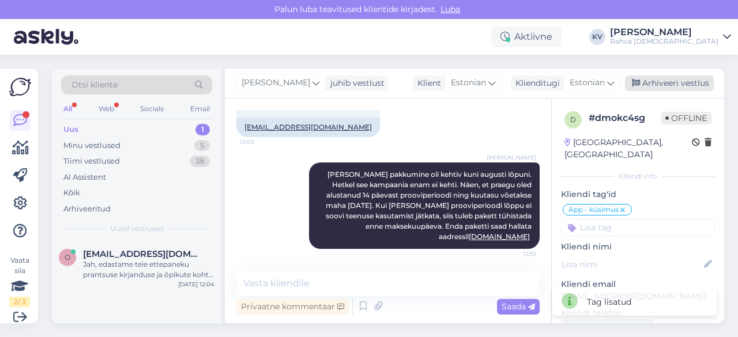
click at [670, 85] on div "Arhiveeri vestlus" at bounding box center [669, 84] width 89 height 16
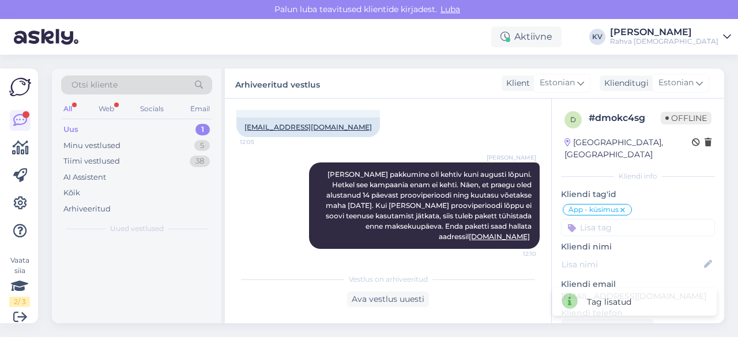
scroll to position [553, 0]
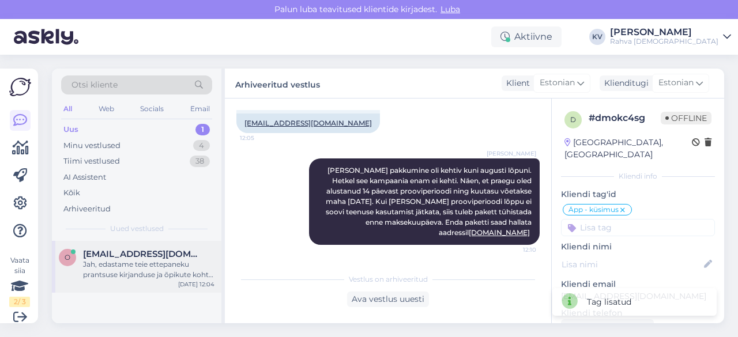
click at [150, 261] on div "Jah, edastame teie ettepaneku prantsuse kirjanduse ja õpikute kohta vastavale o…" at bounding box center [148, 270] width 131 height 21
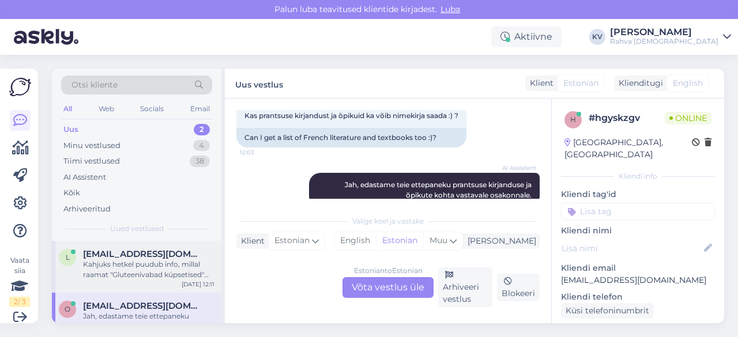
click at [115, 274] on div "Kahjuks hetkel puudub info, millal raamat "Gluteenivabad küpsetised" uuesti müü…" at bounding box center [148, 270] width 131 height 21
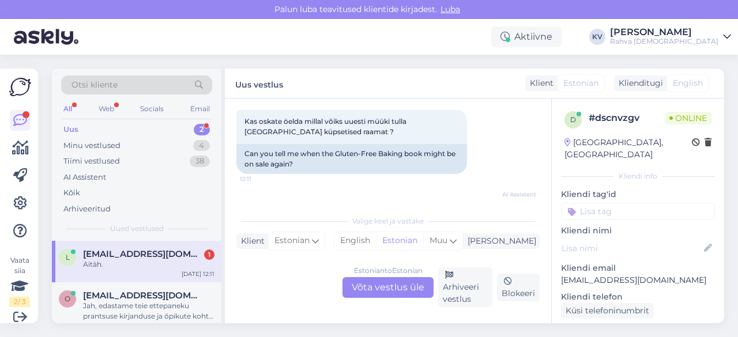
scroll to position [307, 0]
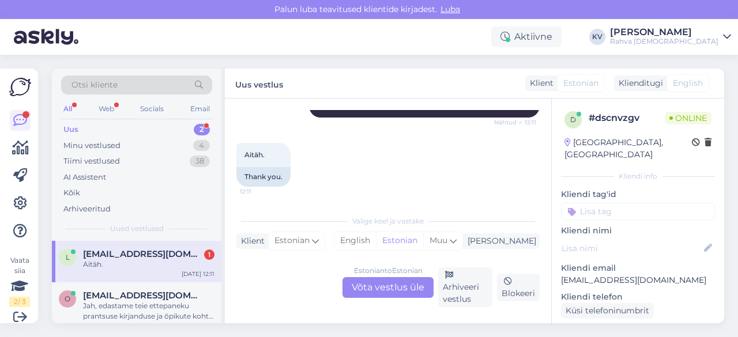
click at [648, 203] on input at bounding box center [638, 211] width 154 height 17
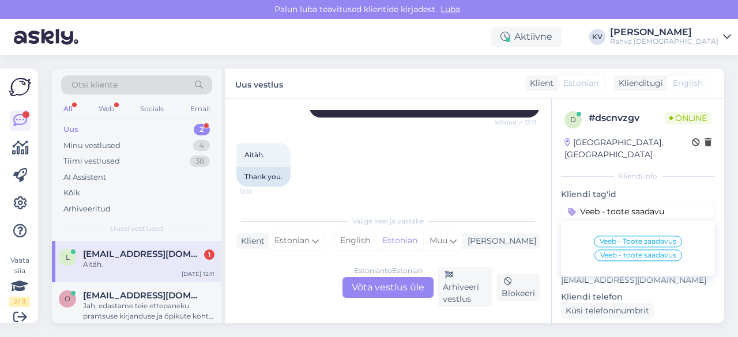
type input "Veeb - toote saadavus"
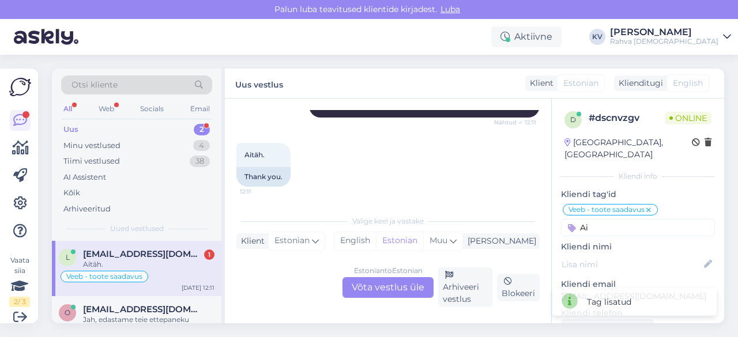
type input "A"
click at [628, 219] on input at bounding box center [638, 227] width 154 height 17
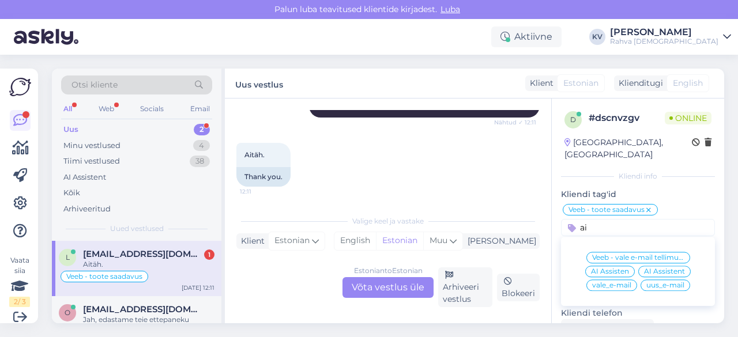
type input "ai"
click at [644, 268] on span "AI Assistent" at bounding box center [664, 271] width 41 height 7
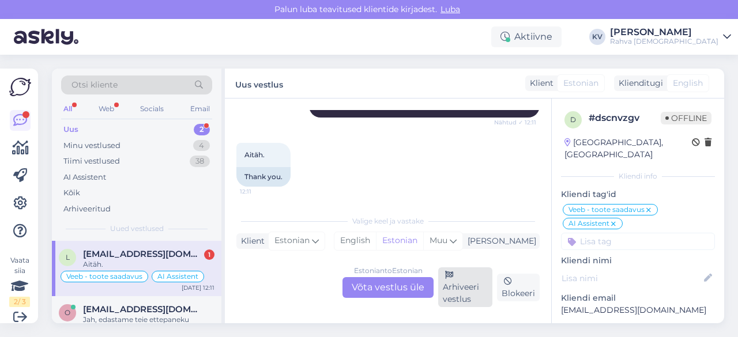
click at [457, 281] on div "Arhiveeri vestlus" at bounding box center [465, 288] width 54 height 40
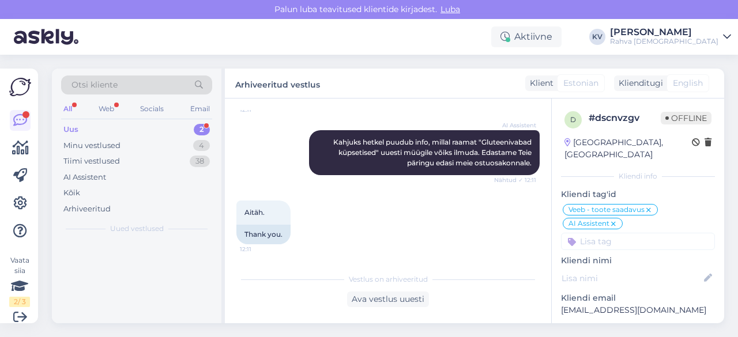
scroll to position [249, 0]
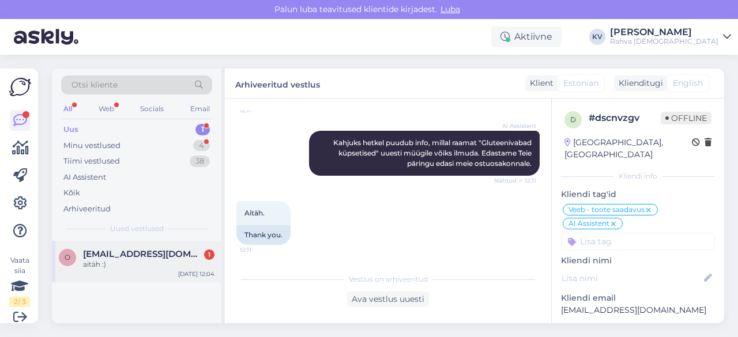
click at [146, 264] on div "aitäh :)" at bounding box center [148, 265] width 131 height 10
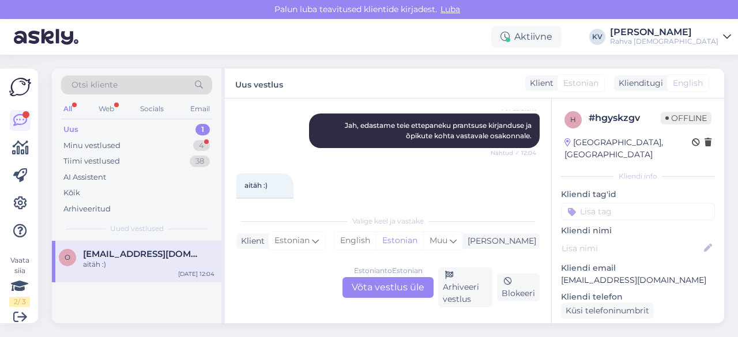
scroll to position [422, 0]
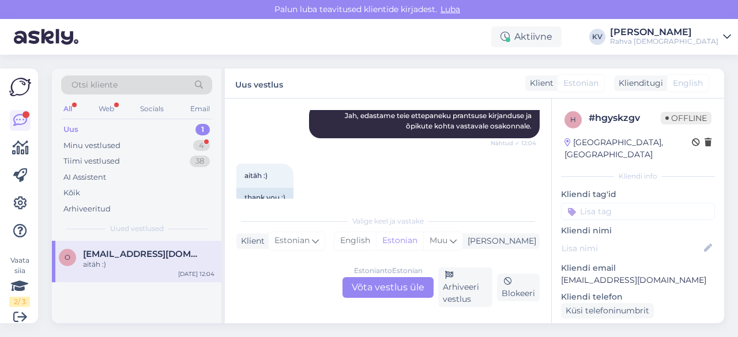
click at [636, 203] on input at bounding box center [638, 211] width 154 height 17
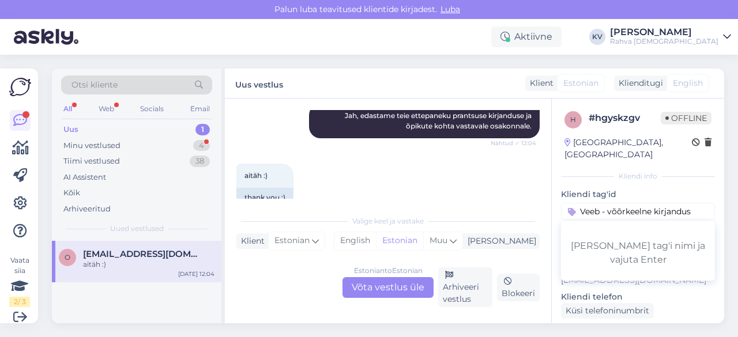
type input "Veeb - võõrkeelne kirjandus"
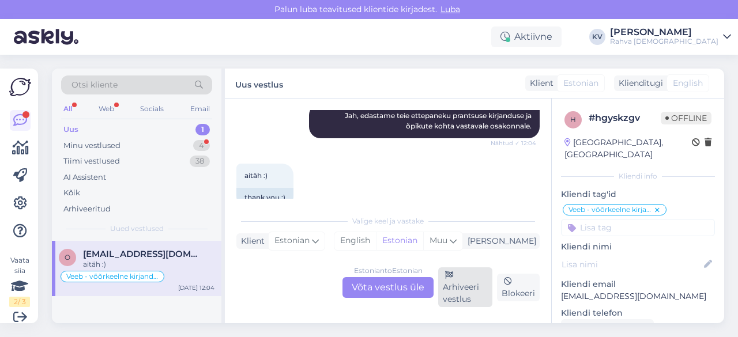
click at [463, 285] on div "Arhiveeri vestlus" at bounding box center [465, 288] width 54 height 40
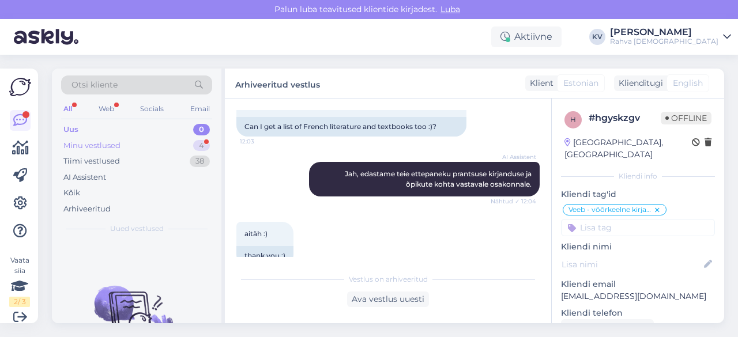
click at [136, 142] on div "Minu vestlused 4" at bounding box center [136, 146] width 151 height 16
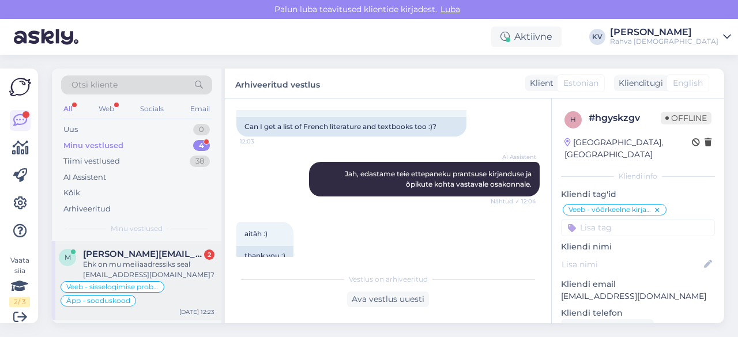
click at [141, 262] on div "Ehk on mu meiliaadressiks seal [EMAIL_ADDRESS][DOMAIN_NAME]?" at bounding box center [148, 270] width 131 height 21
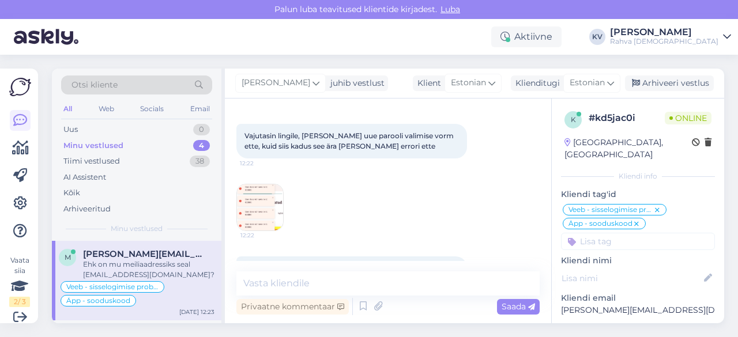
scroll to position [964, 0]
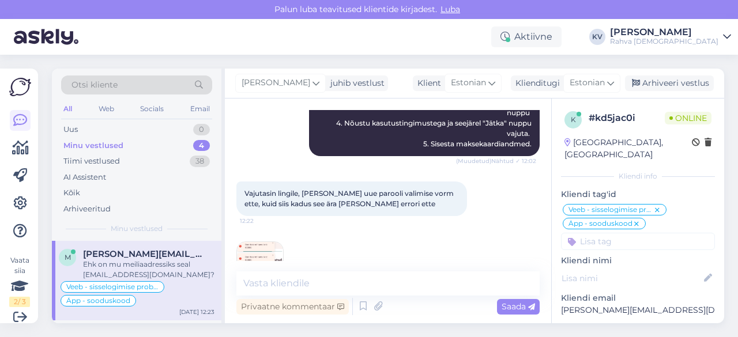
click at [271, 242] on img at bounding box center [260, 265] width 46 height 46
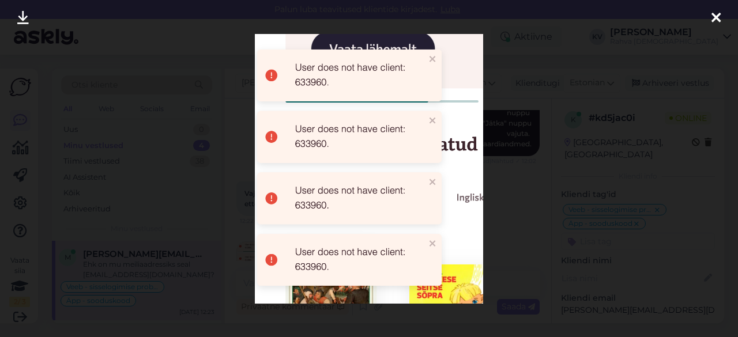
click at [232, 217] on div at bounding box center [369, 168] width 738 height 337
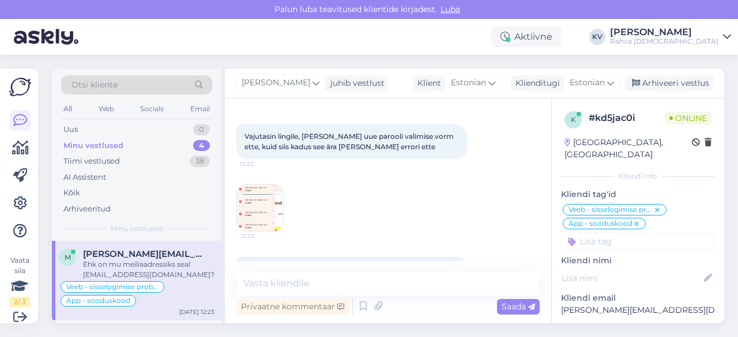
scroll to position [1022, 0]
click at [611, 305] on p "[PERSON_NAME][EMAIL_ADDRESS][DOMAIN_NAME]" at bounding box center [638, 311] width 154 height 12
copy p "[PERSON_NAME][EMAIL_ADDRESS][DOMAIN_NAME]"
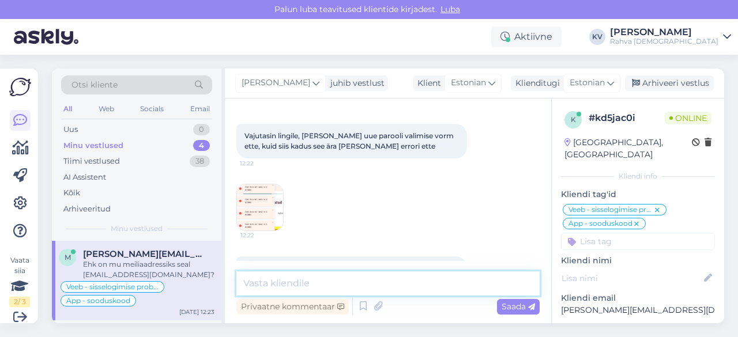
click at [313, 287] on textarea at bounding box center [387, 284] width 303 height 24
paste textarea "[PERSON_NAME][EMAIL_ADDRESS][DOMAIN_NAME]"
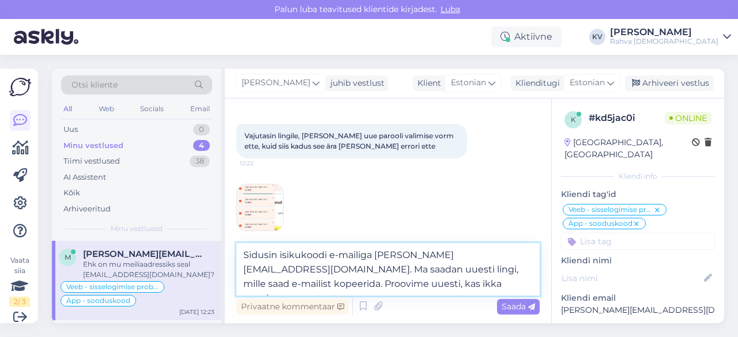
type textarea "Sidusin isikukoodi e-mailiga [PERSON_NAME][EMAIL_ADDRESS][DOMAIN_NAME]. Ma saad…"
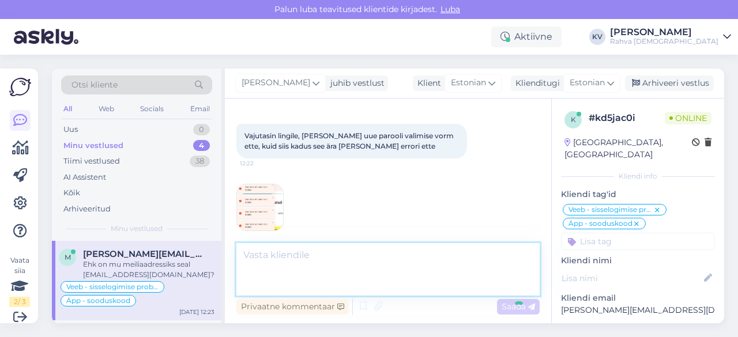
scroll to position [1092, 0]
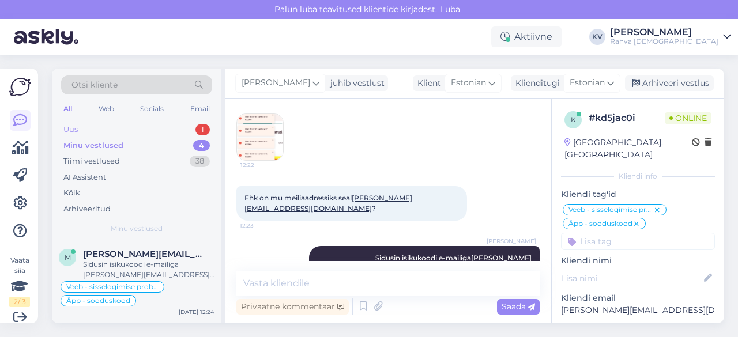
click at [111, 123] on div "Uus 1" at bounding box center [136, 130] width 151 height 16
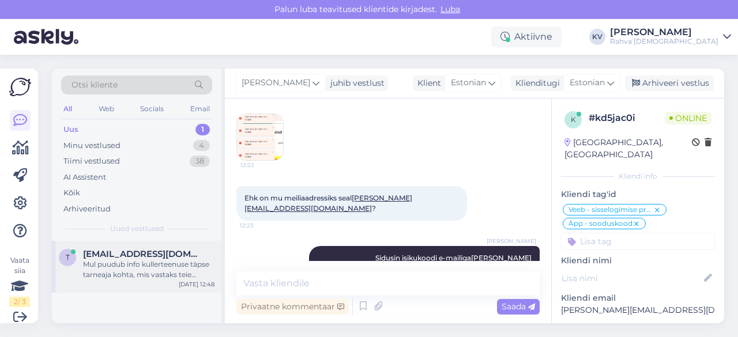
click at [107, 260] on div "Mul puudub info kullerteenuse täpse tarneaja kohta, mis vastaks teie soovile. P…" at bounding box center [148, 270] width 131 height 21
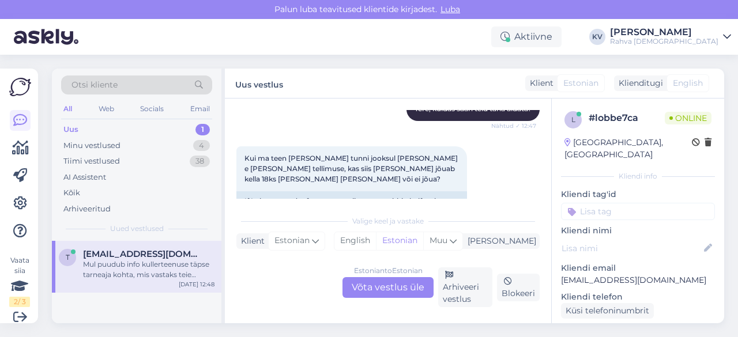
scroll to position [201, 0]
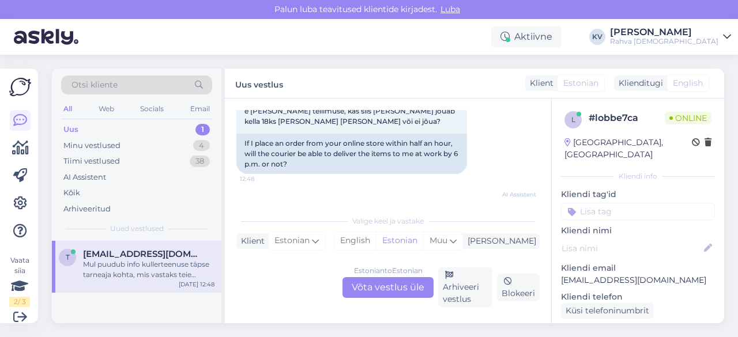
click at [415, 287] on div "Estonian to Estonian Võta vestlus üle" at bounding box center [388, 287] width 91 height 21
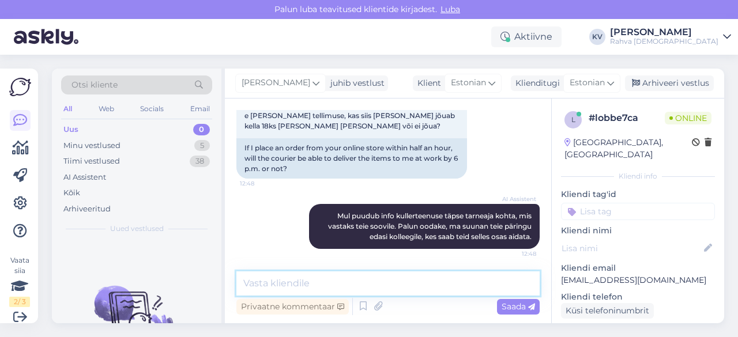
click at [409, 287] on textarea at bounding box center [387, 284] width 303 height 24
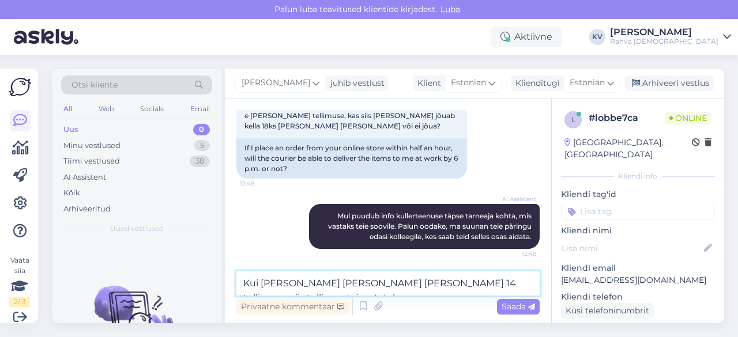
scroll to position [201, 0]
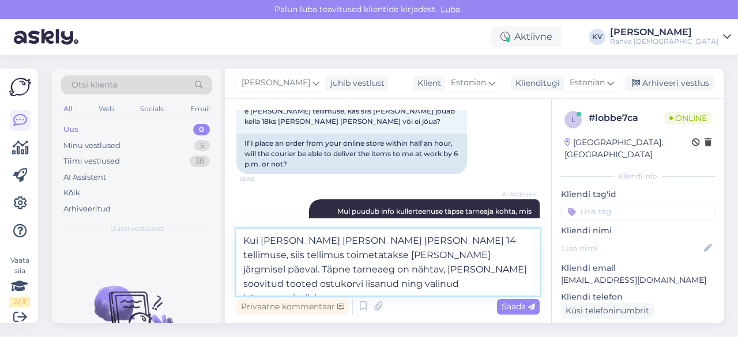
type textarea "Kui [PERSON_NAME] [PERSON_NAME] [PERSON_NAME] 14 tellimuse, siis tellimus toime…"
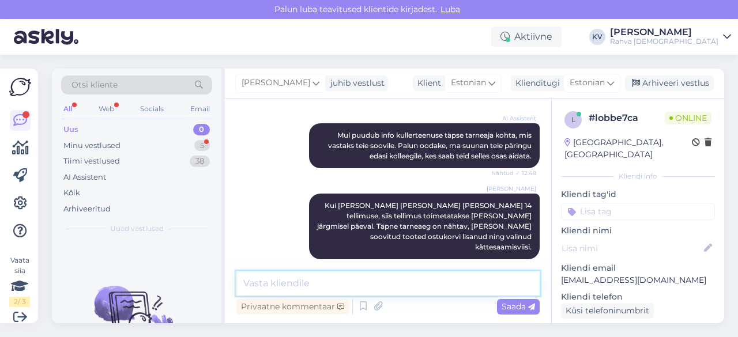
scroll to position [377, 0]
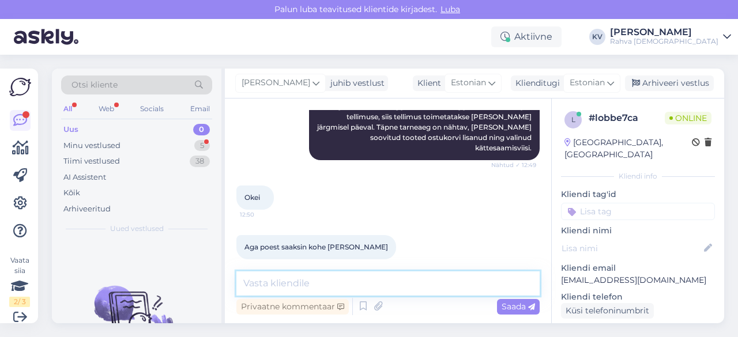
click at [390, 273] on textarea at bounding box center [387, 284] width 303 height 24
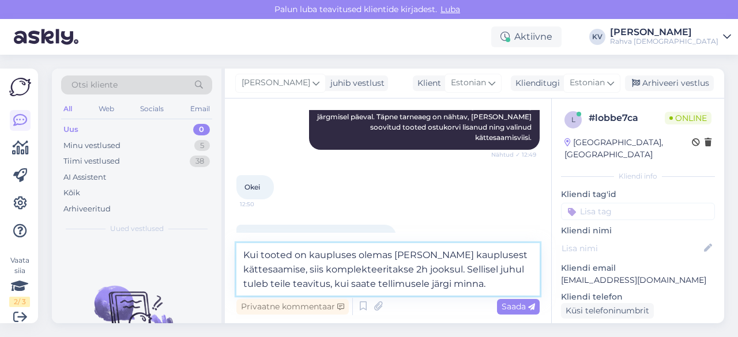
scroll to position [405, 0]
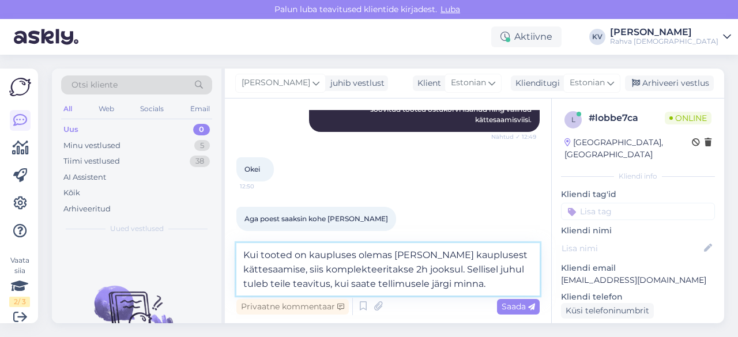
click at [261, 258] on textarea "Kui tooted on kaupluses olemas [PERSON_NAME] kauplusest kättesaamise, siis komp…" at bounding box center [387, 269] width 303 height 52
click at [412, 251] on textarea "[PERSON_NAME] tooted on kaupluses olemas [PERSON_NAME] kauplusest kättesaamise,…" at bounding box center [387, 269] width 303 height 52
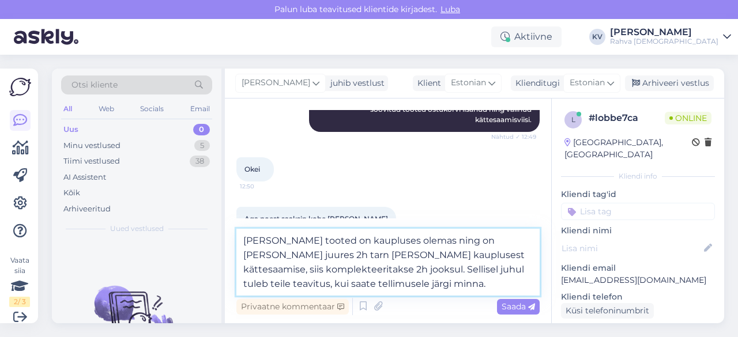
type textarea "[PERSON_NAME] tooted on kaupluses olemas ning on [PERSON_NAME] juures 2h tarne …"
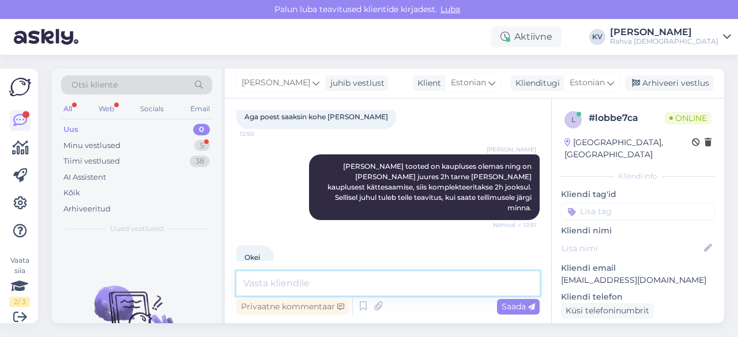
scroll to position [557, 0]
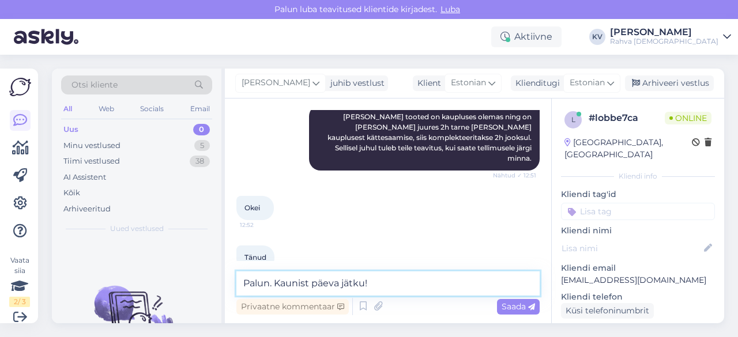
type textarea "Palun. Kaunist päeva jätku!"
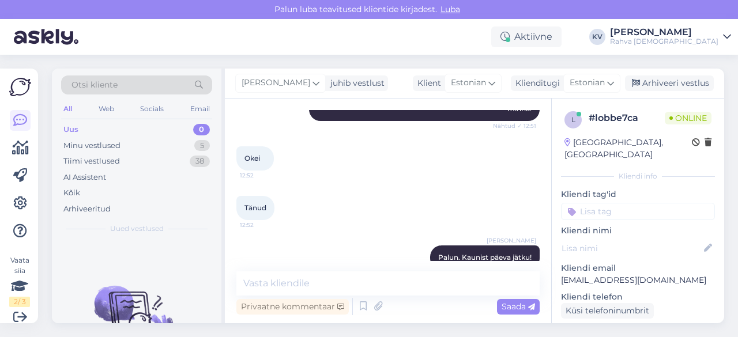
click at [618, 203] on input at bounding box center [638, 211] width 154 height 17
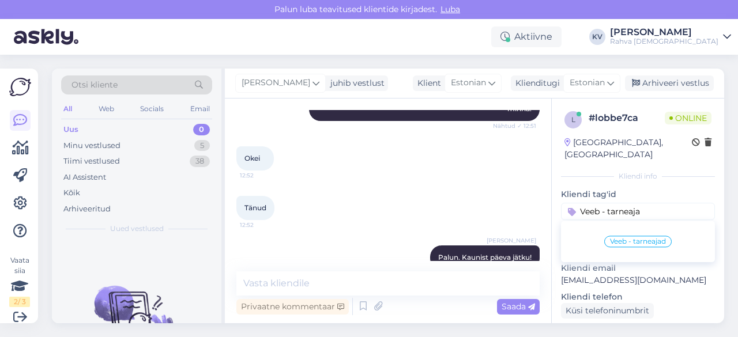
type input "Veeb - tarneajad"
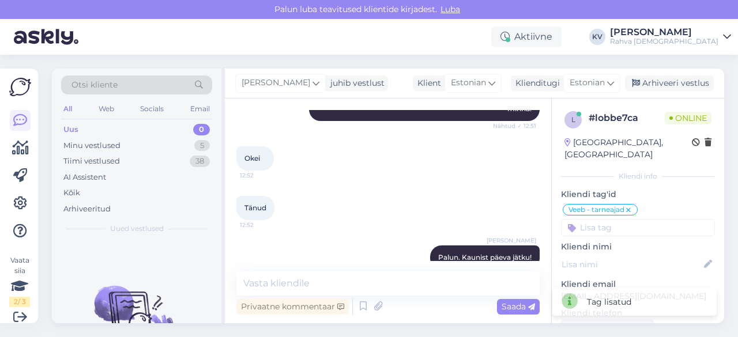
scroll to position [656, 0]
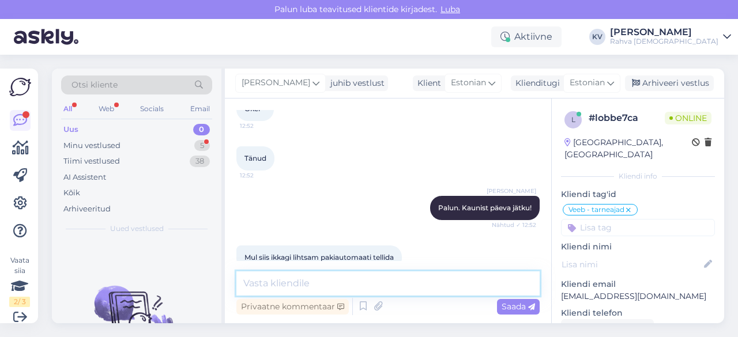
click at [460, 276] on textarea at bounding box center [387, 284] width 303 height 24
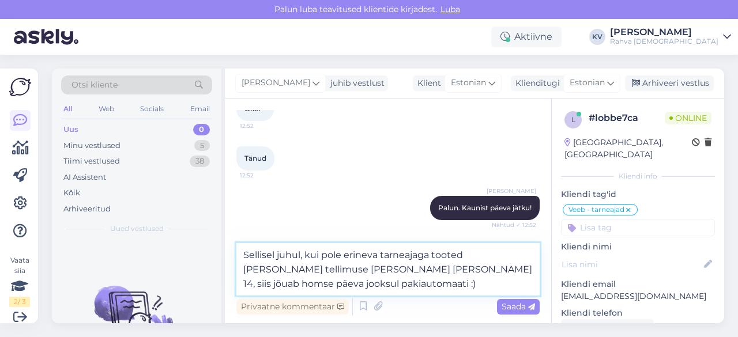
type textarea "Sellisel juhul, kui pole erineva tarneajaga tooted [PERSON_NAME] tellimuse [PER…"
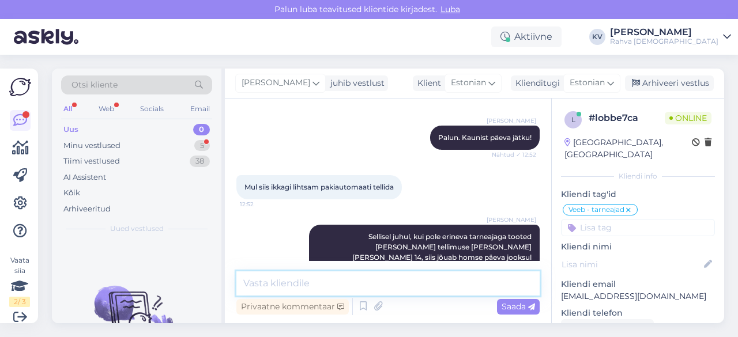
scroll to position [825, 0]
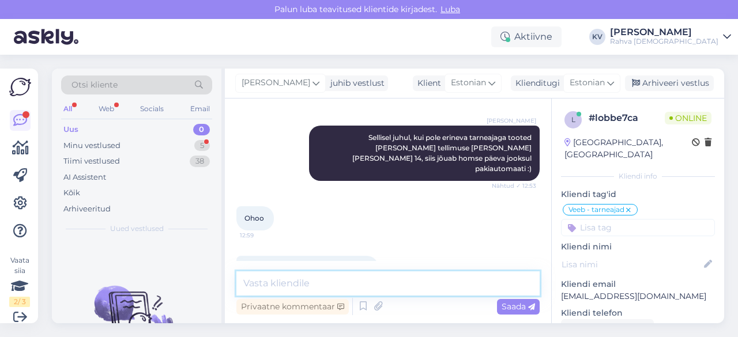
click at [326, 277] on textarea at bounding box center [387, 284] width 303 height 24
click at [365, 282] on textarea at bounding box center [387, 284] width 303 height 24
click at [375, 283] on textarea at bounding box center [387, 284] width 303 height 24
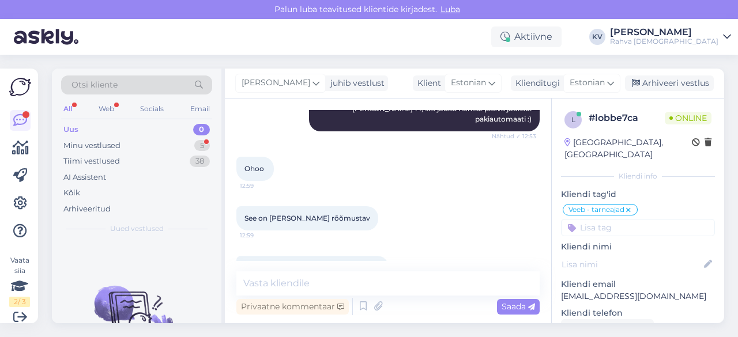
click at [615, 291] on p "[EMAIL_ADDRESS][DOMAIN_NAME]" at bounding box center [638, 297] width 154 height 12
copy p "[EMAIL_ADDRESS][DOMAIN_NAME]"
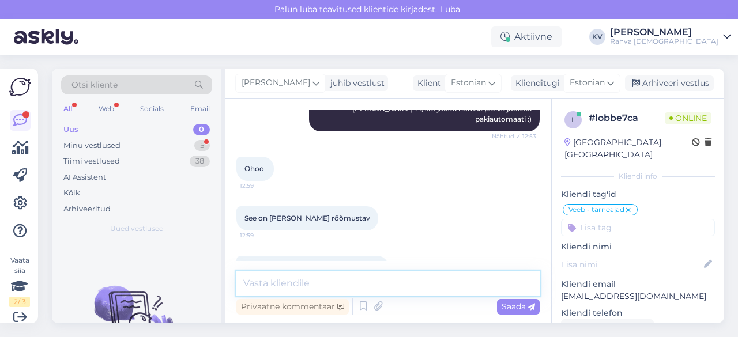
click at [303, 291] on textarea at bounding box center [387, 284] width 303 height 24
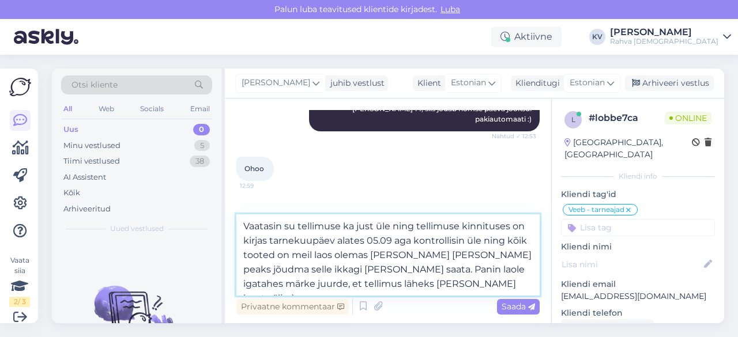
type textarea "Vaatasin su tellimuse ka just üle ning tellimuse kinnituses on kirjas tarnekuup…"
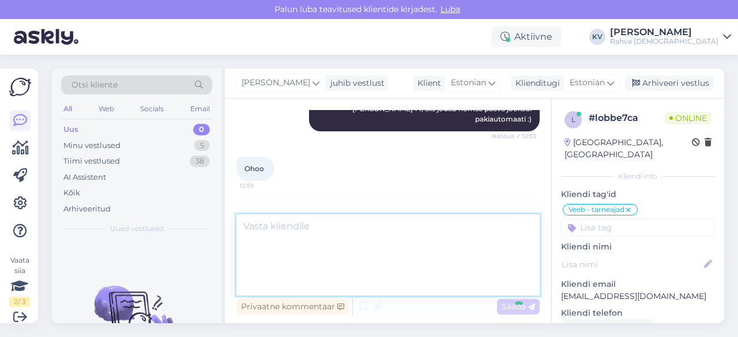
scroll to position [966, 0]
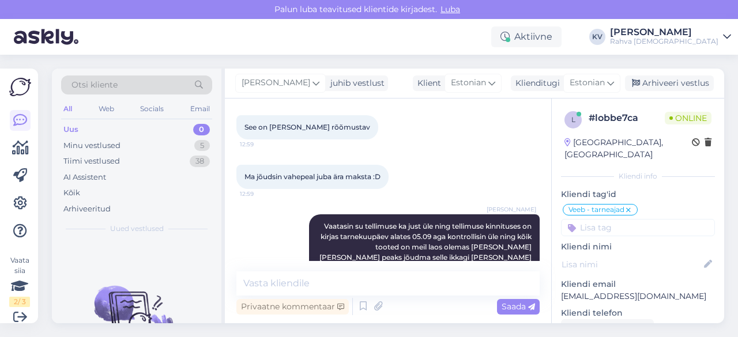
click at [617, 219] on input at bounding box center [638, 227] width 154 height 17
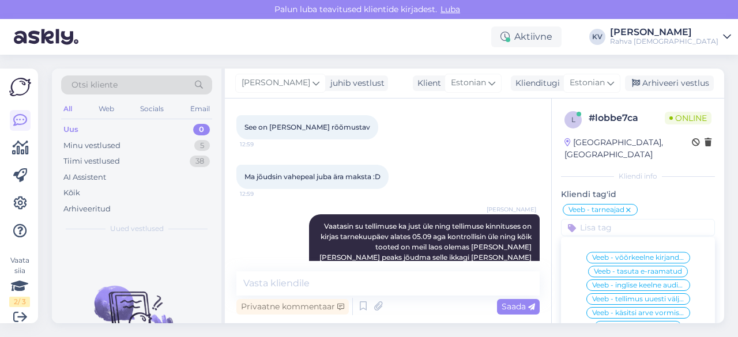
paste input "[PERSON_NAME]"
type input "[PERSON_NAME]"
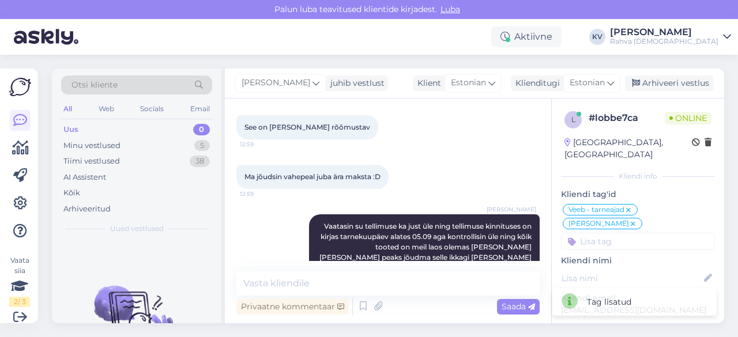
click at [637, 220] on icon at bounding box center [633, 224] width 7 height 9
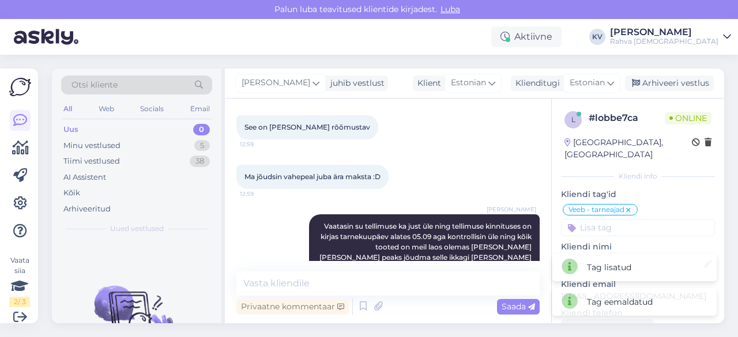
click at [624, 241] on div "Kliendi nimi" at bounding box center [638, 257] width 154 height 33
click at [611, 241] on p "Kliendi nimi" at bounding box center [638, 247] width 154 height 12
click at [704, 258] on icon at bounding box center [708, 264] width 13 height 13
click at [675, 258] on input at bounding box center [632, 264] width 126 height 13
paste input "[PERSON_NAME]"
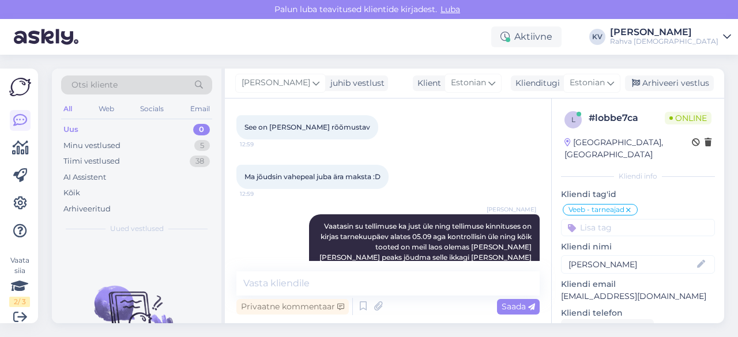
type input "[PERSON_NAME]"
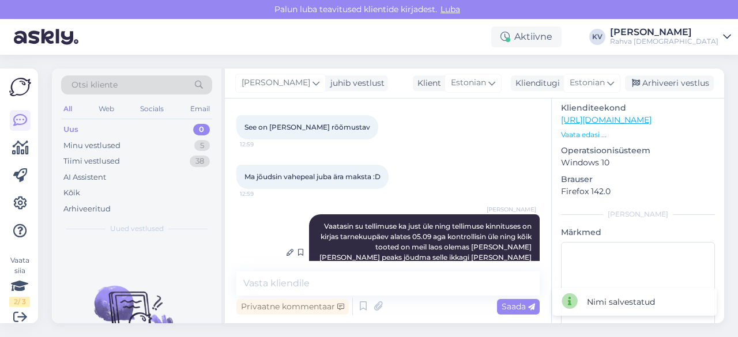
scroll to position [273, 0]
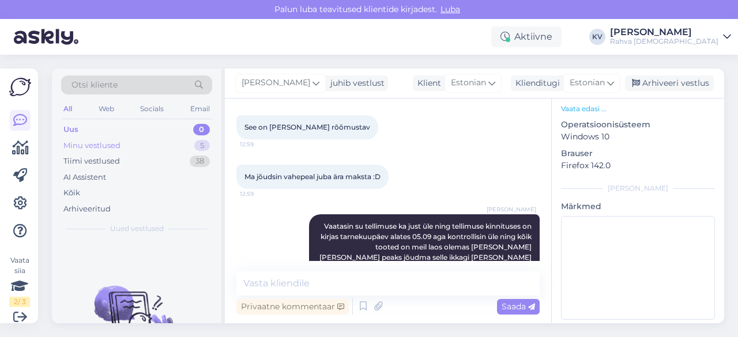
click at [134, 148] on div "Minu vestlused 5" at bounding box center [136, 146] width 151 height 16
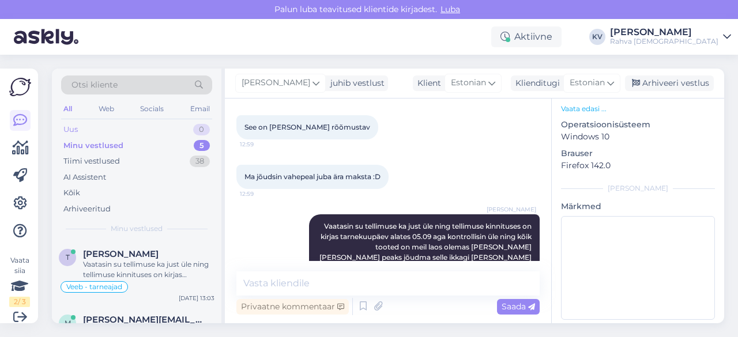
click at [111, 123] on div "Uus 0" at bounding box center [136, 130] width 151 height 16
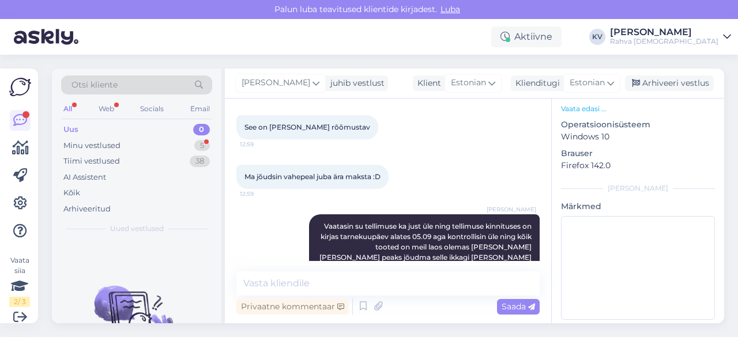
scroll to position [1016, 0]
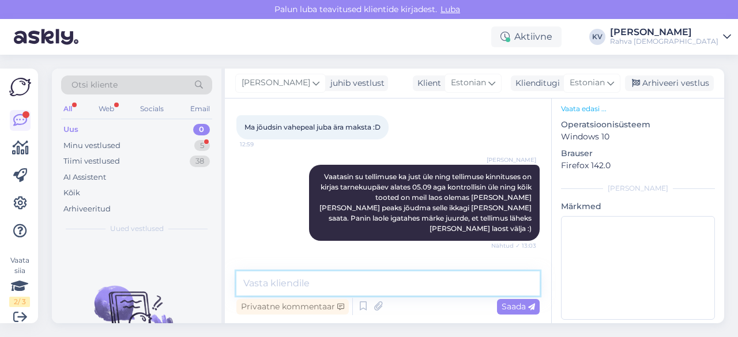
click at [281, 289] on textarea at bounding box center [387, 284] width 303 height 24
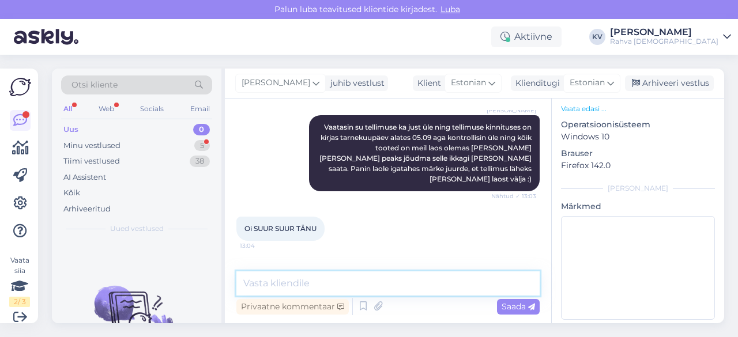
click at [328, 285] on textarea at bounding box center [387, 284] width 303 height 24
click at [335, 288] on textarea at bounding box center [387, 284] width 303 height 24
click at [307, 279] on textarea at bounding box center [387, 284] width 303 height 24
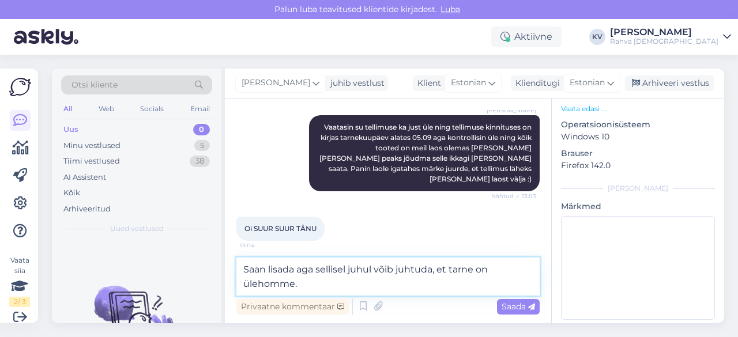
type textarea "Saan lisada aga sellisel juhul võib juhtuda, et tarne on ülehomme."
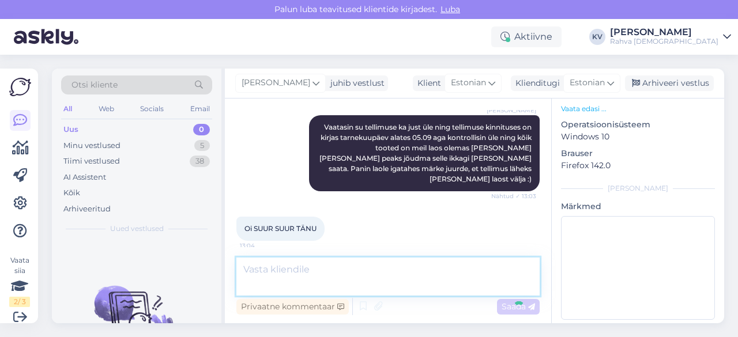
scroll to position [1125, 0]
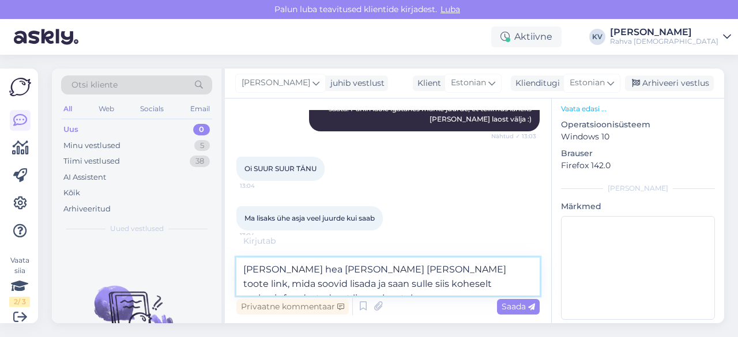
type textarea "[PERSON_NAME] hea [PERSON_NAME] [PERSON_NAME] toote link, mida soovid lisada ja…"
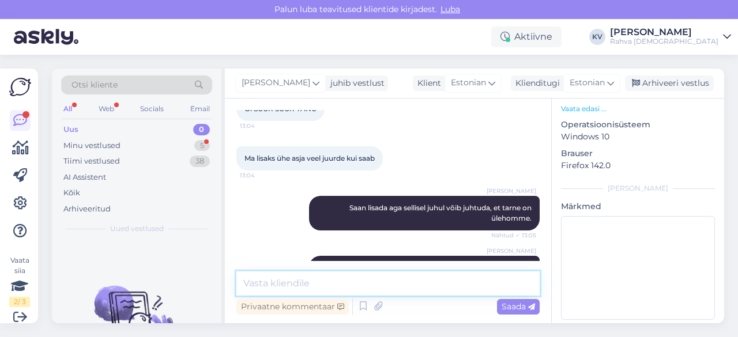
scroll to position [1245, 0]
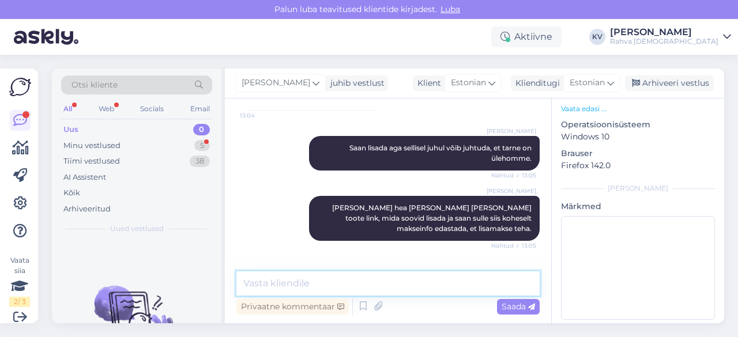
click at [307, 279] on textarea at bounding box center [387, 284] width 303 height 24
type textarea "Hästi :)"
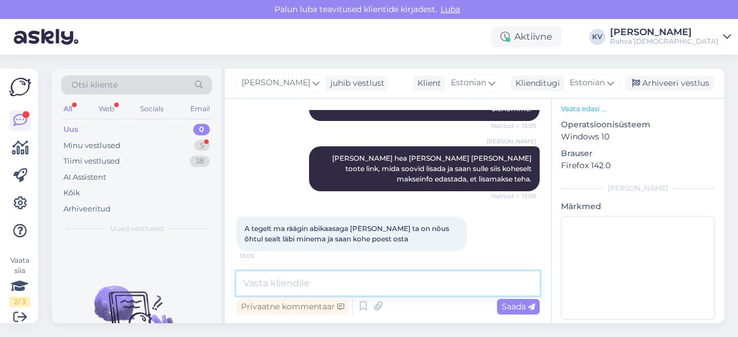
scroll to position [1394, 0]
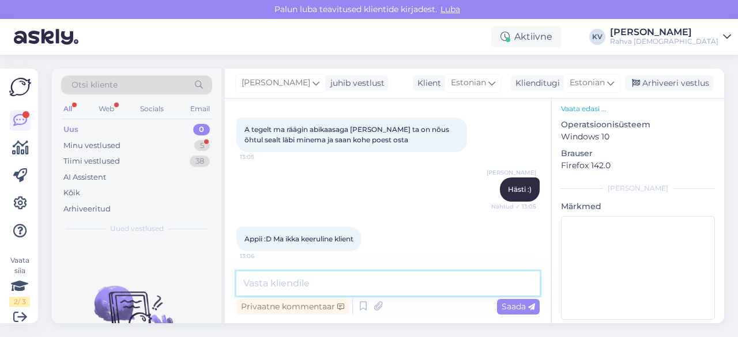
click at [314, 287] on textarea at bounding box center [387, 284] width 303 height 24
click at [329, 287] on textarea at bounding box center [387, 284] width 303 height 24
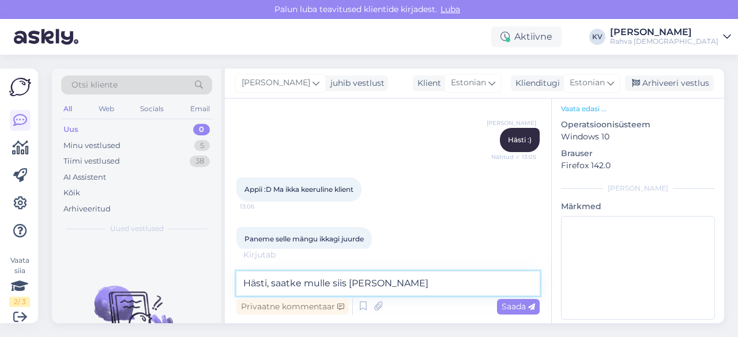
scroll to position [1504, 0]
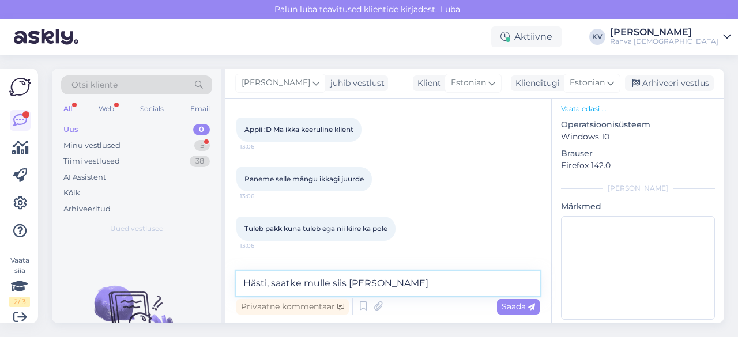
type textarea "Hästi, saatke mulle siis link :"
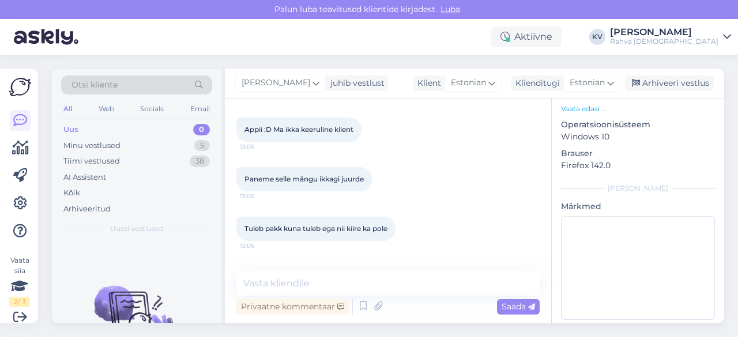
click at [325, 274] on link "[URL][DOMAIN_NAME]" at bounding box center [285, 278] width 80 height 9
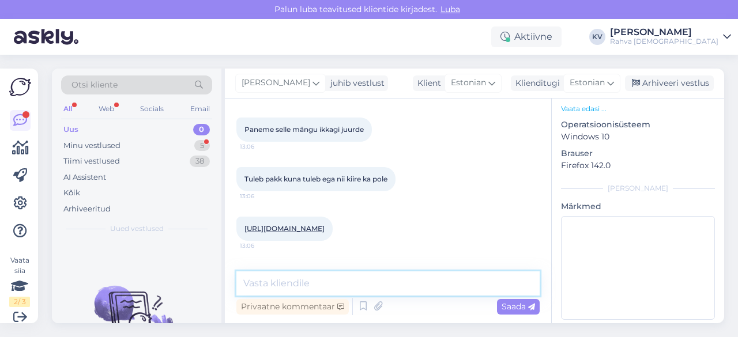
click at [293, 282] on textarea at bounding box center [387, 284] width 303 height 24
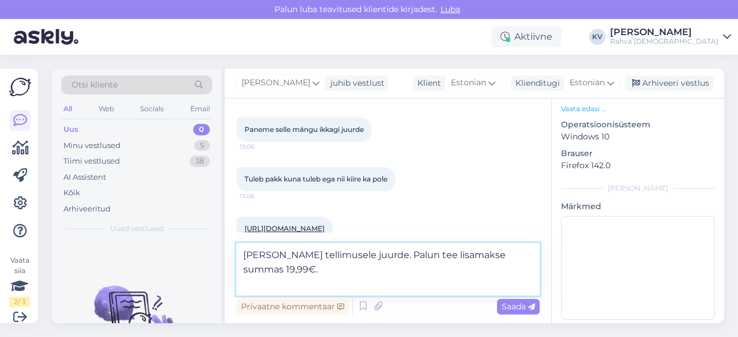
paste textarea "Saaja: Rahva Raamat AS Konto: [FINANCIAL_ID] Selgitus: [PERSON_NAME]:"
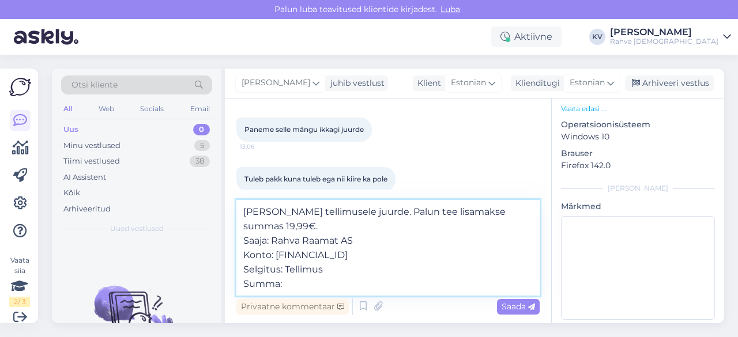
click at [329, 268] on textarea "[PERSON_NAME] tellimusele juurde. Palun tee lisamakse summas 19,99€. Saaja: Rah…" at bounding box center [387, 248] width 303 height 96
click at [293, 290] on textarea "[PERSON_NAME] tellimusele juurde. Palun tee lisamakse summas 19,99€. Saaja: Rah…" at bounding box center [387, 248] width 303 height 96
click at [359, 270] on textarea "[PERSON_NAME] tellimusele juurde. Palun tee lisamakse summas 19,99€. Saaja: Rah…" at bounding box center [387, 248] width 303 height 96
paste textarea "WT2384235"
type textarea "[PERSON_NAME] tellimusele juurde. Palun tee lisamakse summas 19,99€. Saaja: Rah…"
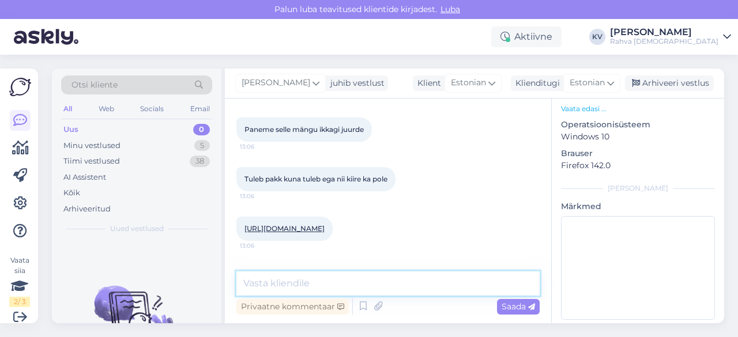
scroll to position [1655, 0]
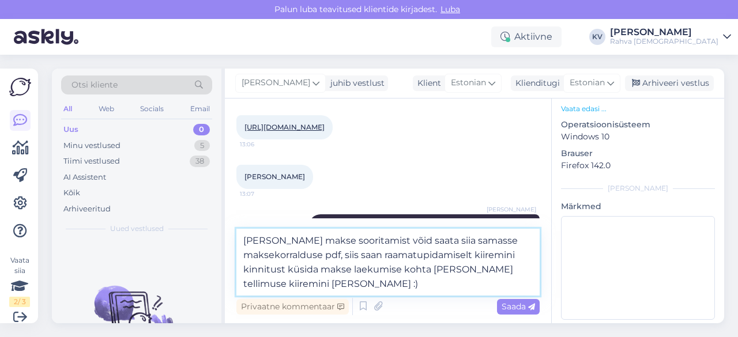
type textarea "[PERSON_NAME] makse sooritamist võid saata siia samasse maksekorralduse pdf, si…"
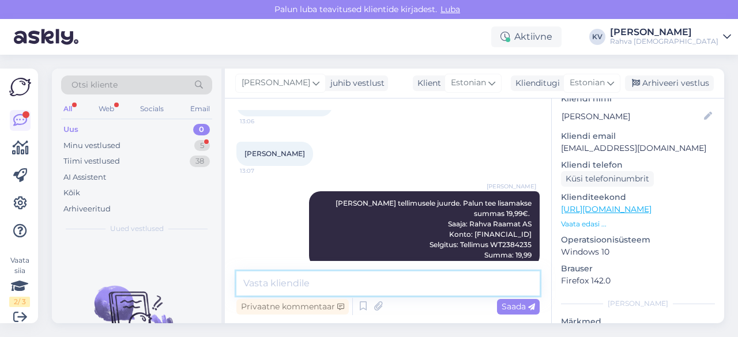
scroll to position [1785, 0]
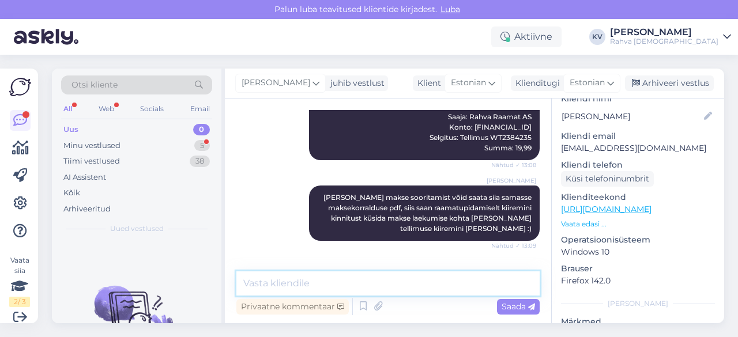
click at [291, 280] on textarea at bounding box center [387, 284] width 303 height 24
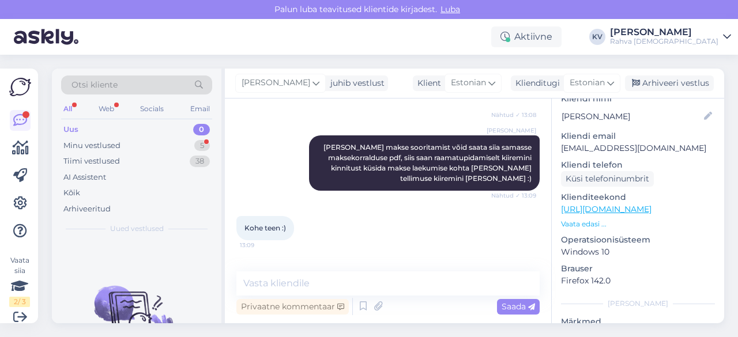
click at [287, 271] on span "payment.pdf" at bounding box center [285, 278] width 45 height 14
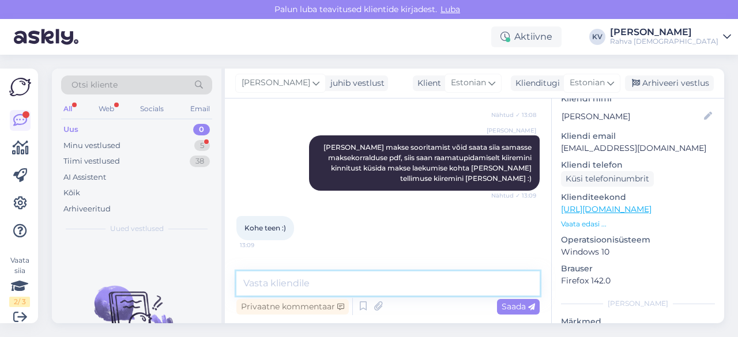
click at [317, 276] on textarea at bounding box center [387, 284] width 303 height 24
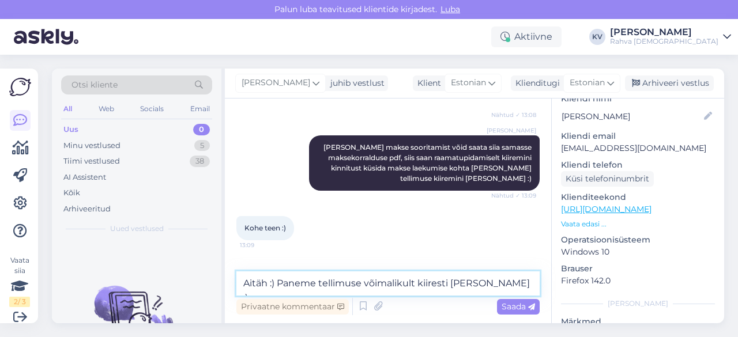
type textarea "Aitäh :) Paneme tellimuse võimalikult kiiresti [PERSON_NAME] :)"
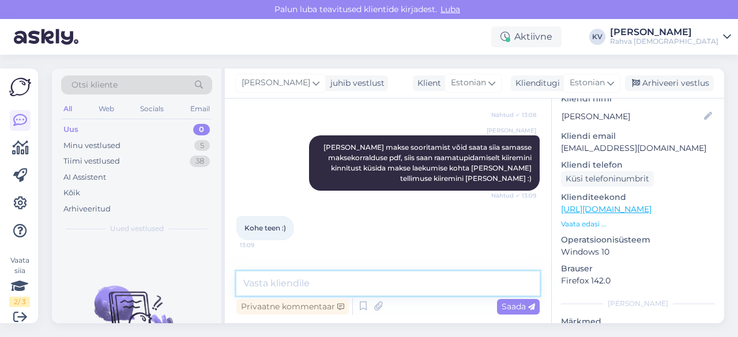
scroll to position [1885, 0]
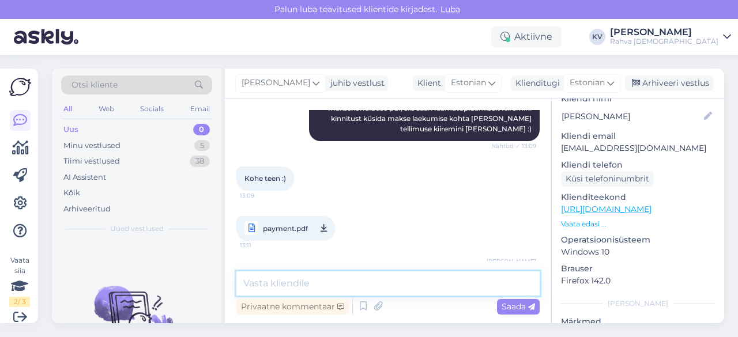
drag, startPoint x: 407, startPoint y: 280, endPoint x: 415, endPoint y: 276, distance: 8.3
click at [407, 280] on textarea at bounding box center [387, 284] width 303 height 24
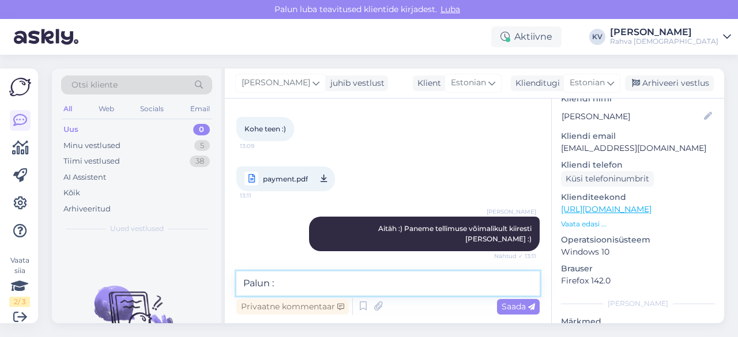
type textarea "Palun :)"
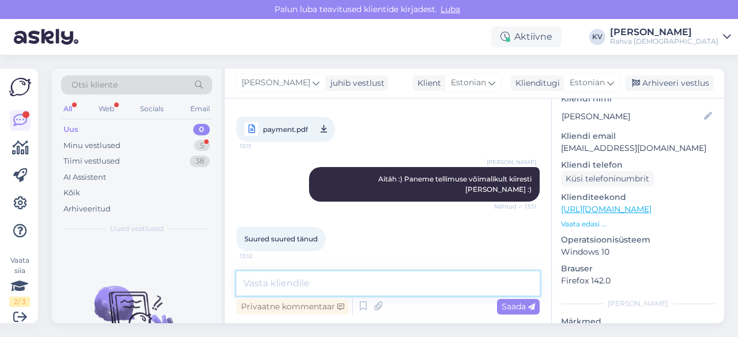
scroll to position [2034, 0]
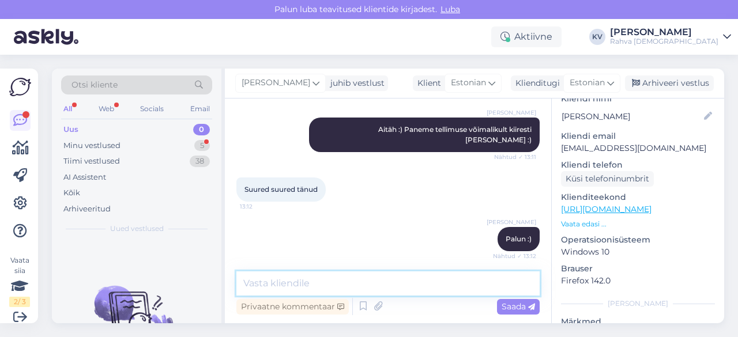
click at [334, 273] on textarea at bounding box center [387, 284] width 303 height 24
click at [347, 285] on textarea at bounding box center [387, 284] width 303 height 24
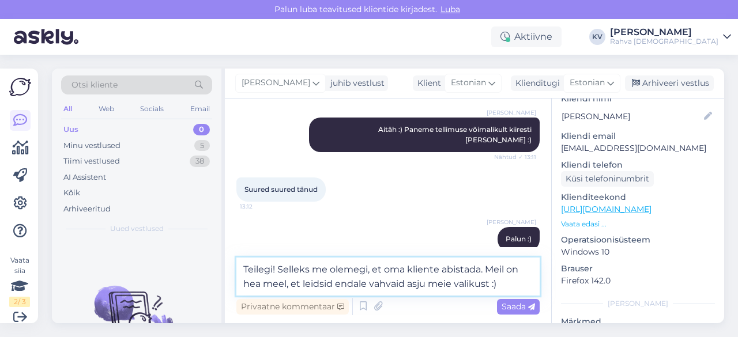
type textarea "Teilegi! Selleks me olemegi, et oma kliente abistada. Meil on hea meel, et leid…"
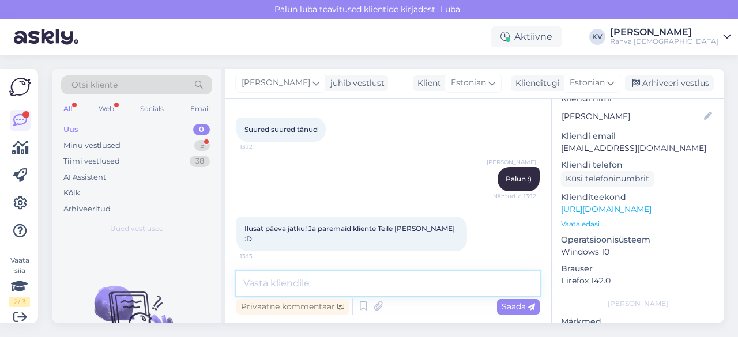
scroll to position [2143, 0]
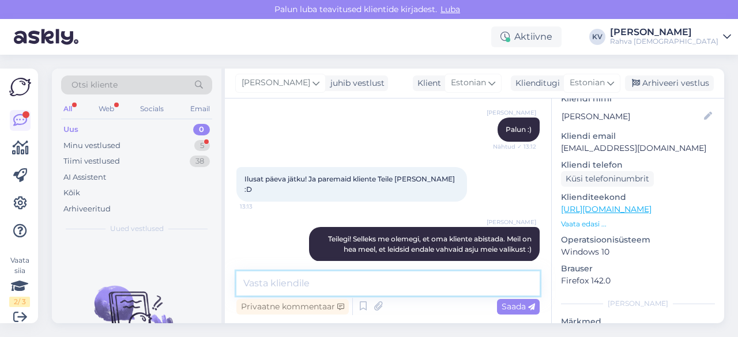
click at [275, 289] on textarea at bounding box center [387, 284] width 303 height 24
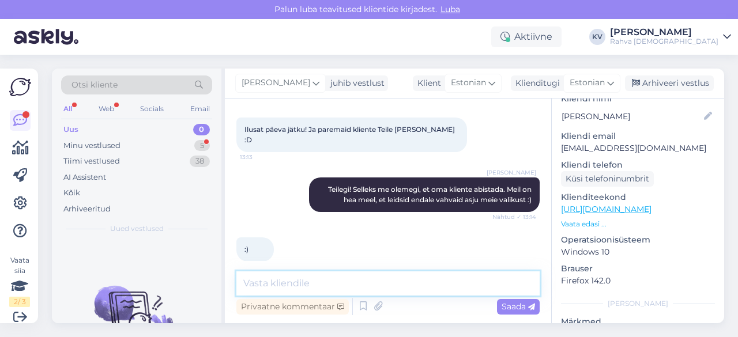
click at [309, 282] on textarea at bounding box center [387, 284] width 303 height 24
type textarea "J"
type textarea "N"
type textarea "J"
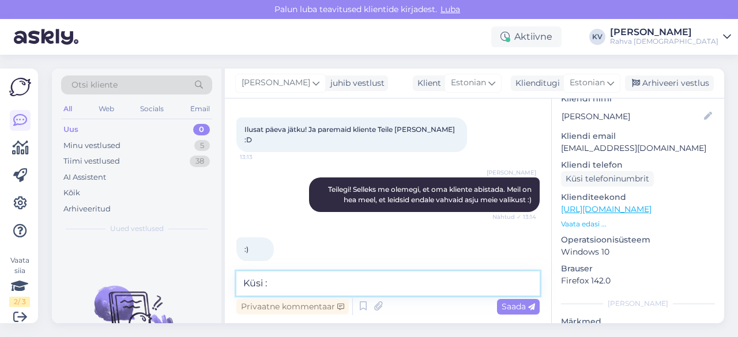
type textarea "Küsi :)"
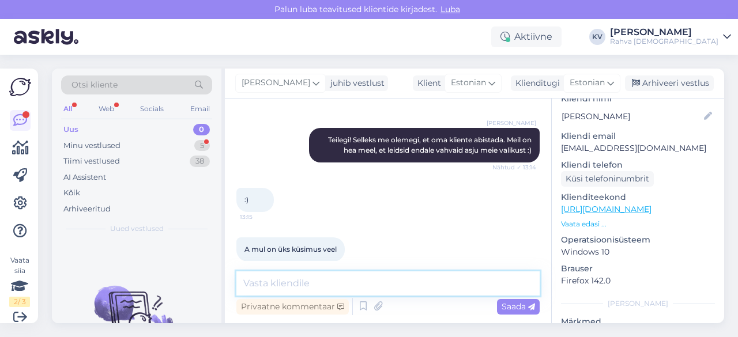
scroll to position [2313, 0]
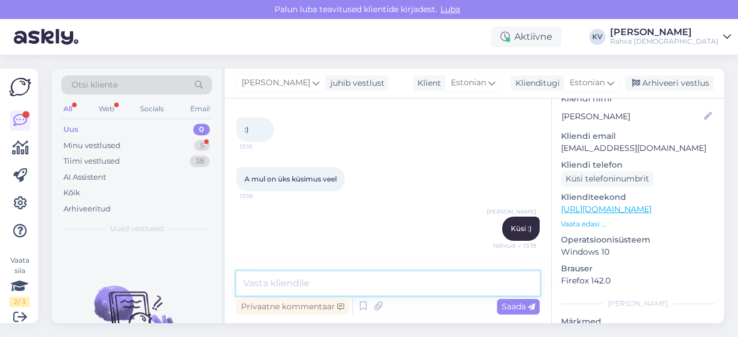
click at [318, 273] on textarea at bounding box center [387, 284] width 303 height 24
click at [317, 283] on textarea at bounding box center [387, 284] width 303 height 24
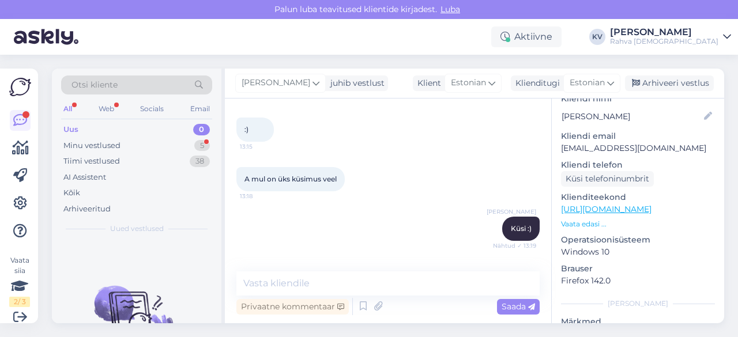
click at [578, 142] on p "[EMAIL_ADDRESS][DOMAIN_NAME]" at bounding box center [638, 148] width 154 height 12
copy p "[EMAIL_ADDRESS][DOMAIN_NAME]"
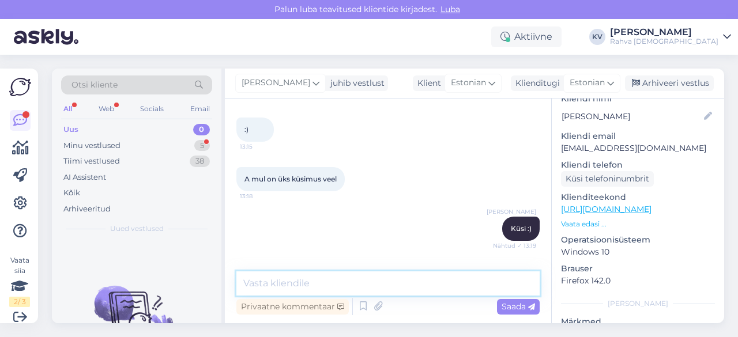
click at [293, 279] on textarea at bounding box center [387, 284] width 303 height 24
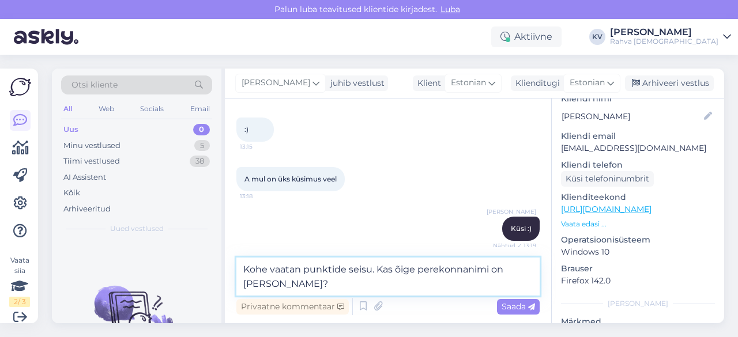
type textarea "Kohe vaatan punktide seisu. Kas õige perekonnanimi on [PERSON_NAME]?"
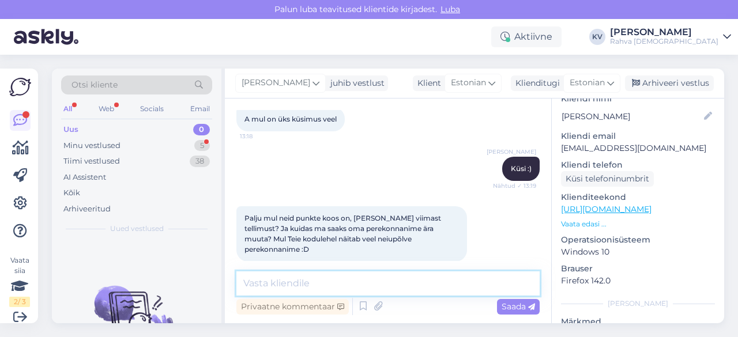
scroll to position [2422, 0]
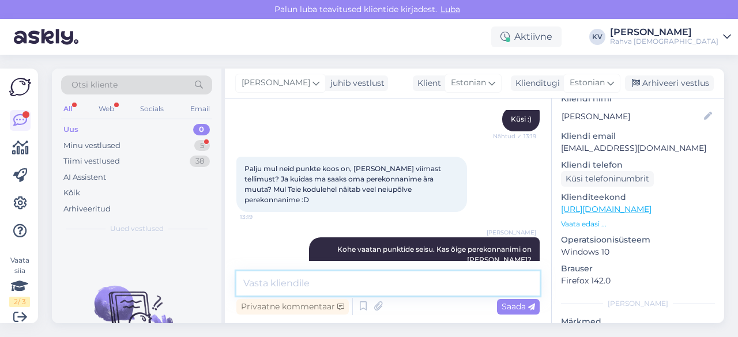
click at [305, 278] on textarea at bounding box center [387, 284] width 303 height 24
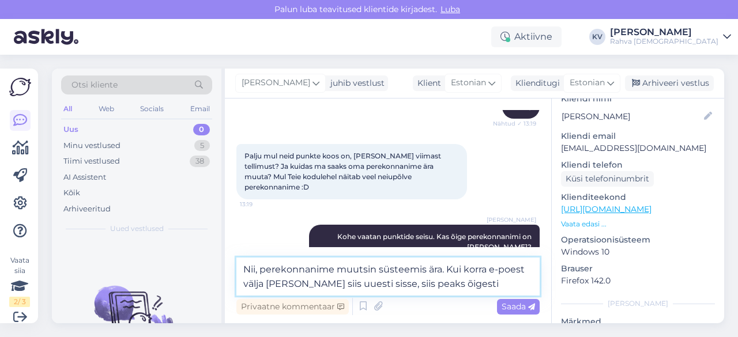
scroll to position [2377, 0]
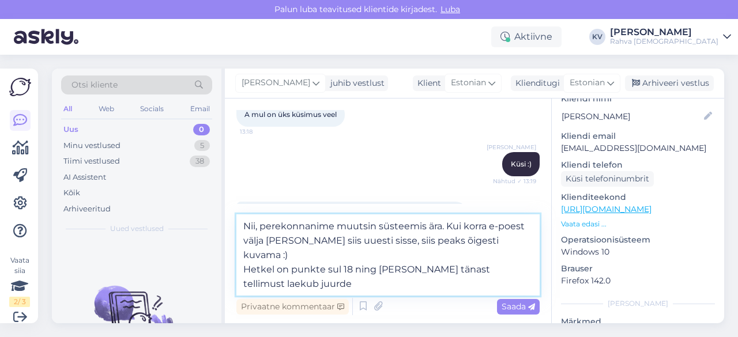
click at [299, 270] on textarea "Nii, perekonnanime muutsin süsteemis ära. Kui korra e-poest välja [PERSON_NAME]…" at bounding box center [387, 255] width 303 height 81
type textarea "Nii, perekonnanime muutsin süsteemis ära. Kui korra e-poest välja [PERSON_NAME]…"
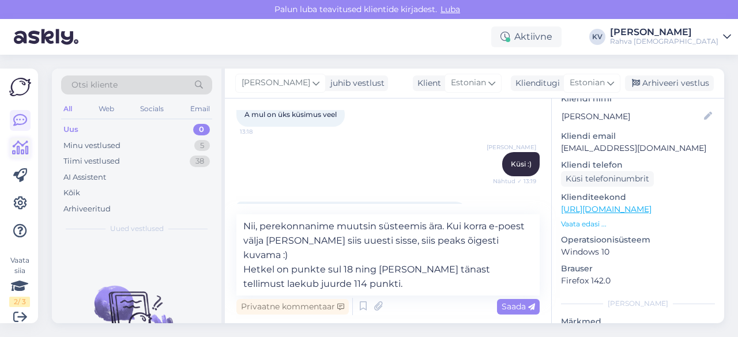
click at [10, 146] on link at bounding box center [20, 148] width 21 height 21
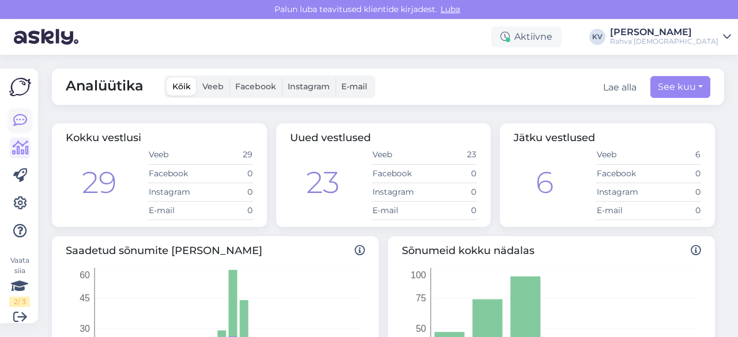
click at [24, 119] on icon at bounding box center [20, 121] width 14 height 14
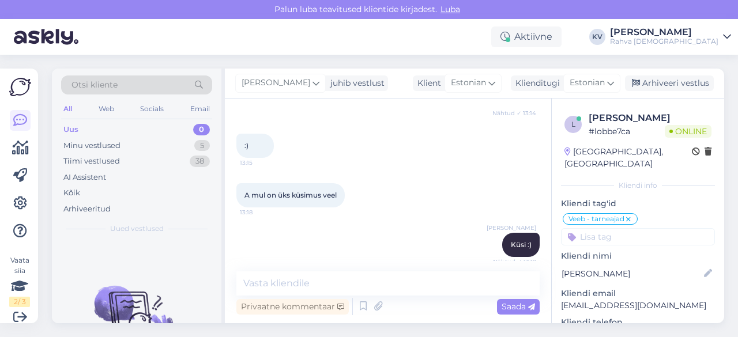
scroll to position [2422, 0]
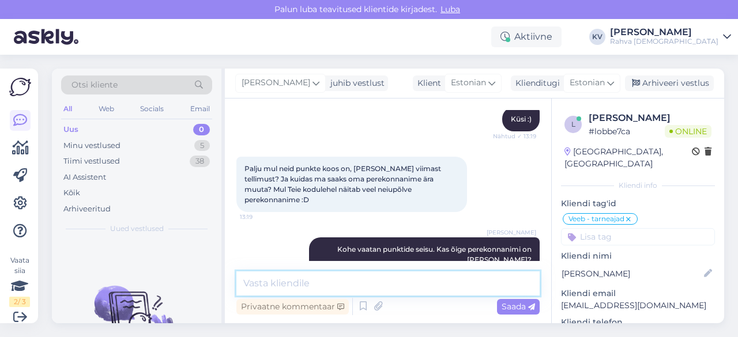
click at [306, 283] on textarea at bounding box center [387, 284] width 303 height 24
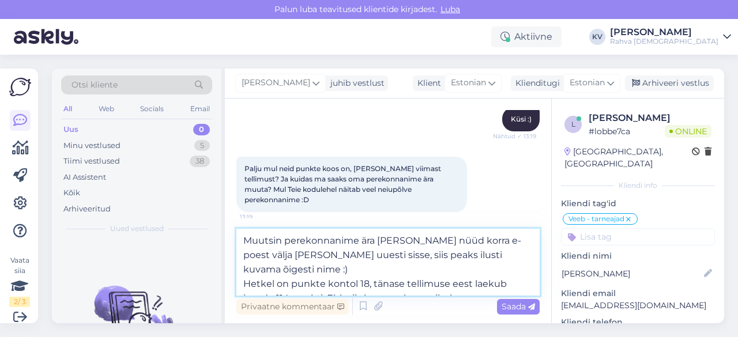
drag, startPoint x: 461, startPoint y: 286, endPoint x: 363, endPoint y: 283, distance: 98.1
click at [363, 283] on textarea "Muutsin perekonnanime ära [PERSON_NAME] nüüd korra e-poest välja [PERSON_NAME] …" at bounding box center [387, 262] width 303 height 67
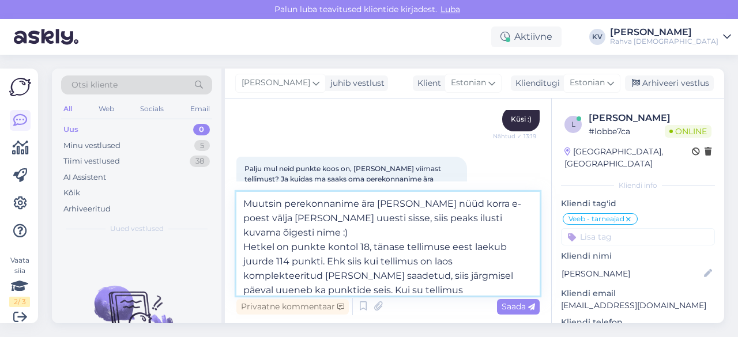
scroll to position [14, 0]
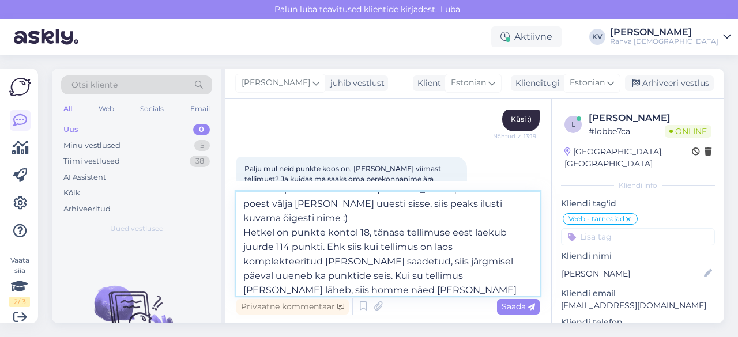
type textarea "Muutsin perekonnanime ära [PERSON_NAME] nüüd korra e-poest välja [PERSON_NAME] …"
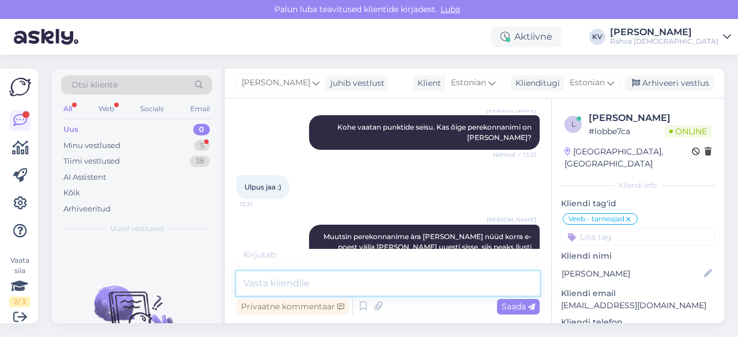
scroll to position [2607, 0]
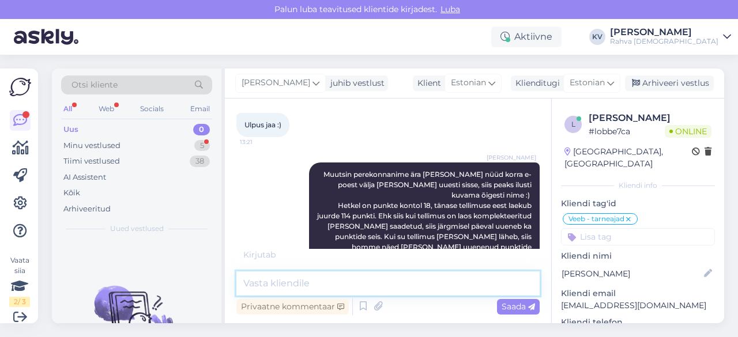
click at [320, 282] on textarea at bounding box center [387, 284] width 303 height 24
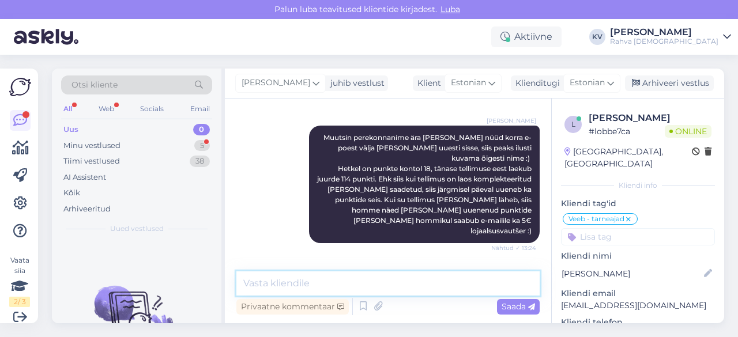
click at [362, 292] on textarea at bounding box center [387, 284] width 303 height 24
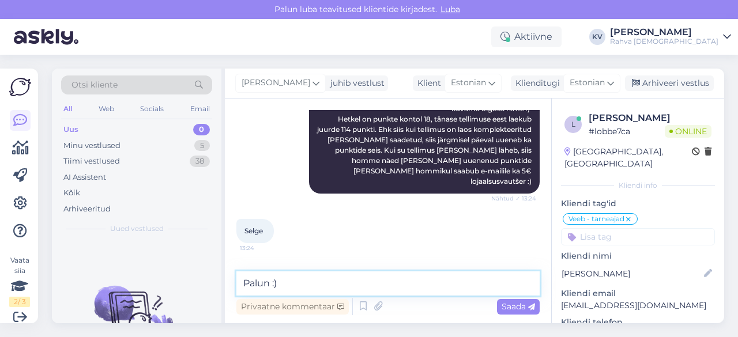
type textarea "Palun :)"
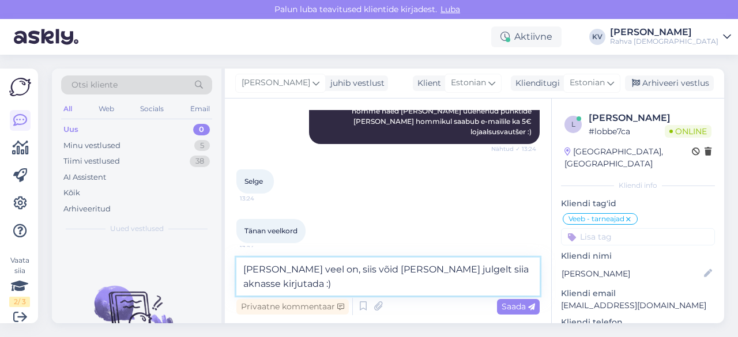
type textarea "[PERSON_NAME] veel on, siis võid [PERSON_NAME] julgelt siia aknasse kirjutada :)"
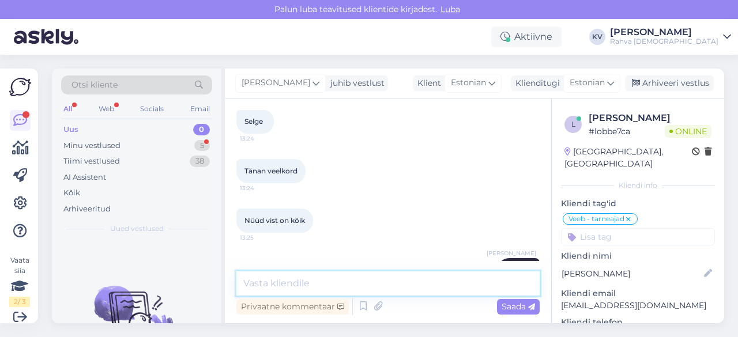
scroll to position [2853, 0]
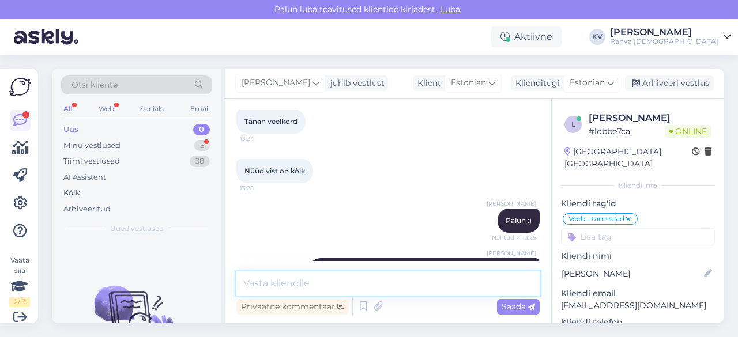
click at [302, 279] on textarea at bounding box center [387, 284] width 303 height 24
click at [301, 282] on textarea at bounding box center [387, 284] width 303 height 24
click at [298, 272] on textarea at bounding box center [387, 284] width 303 height 24
